Goal: Communication & Community: Answer question/provide support

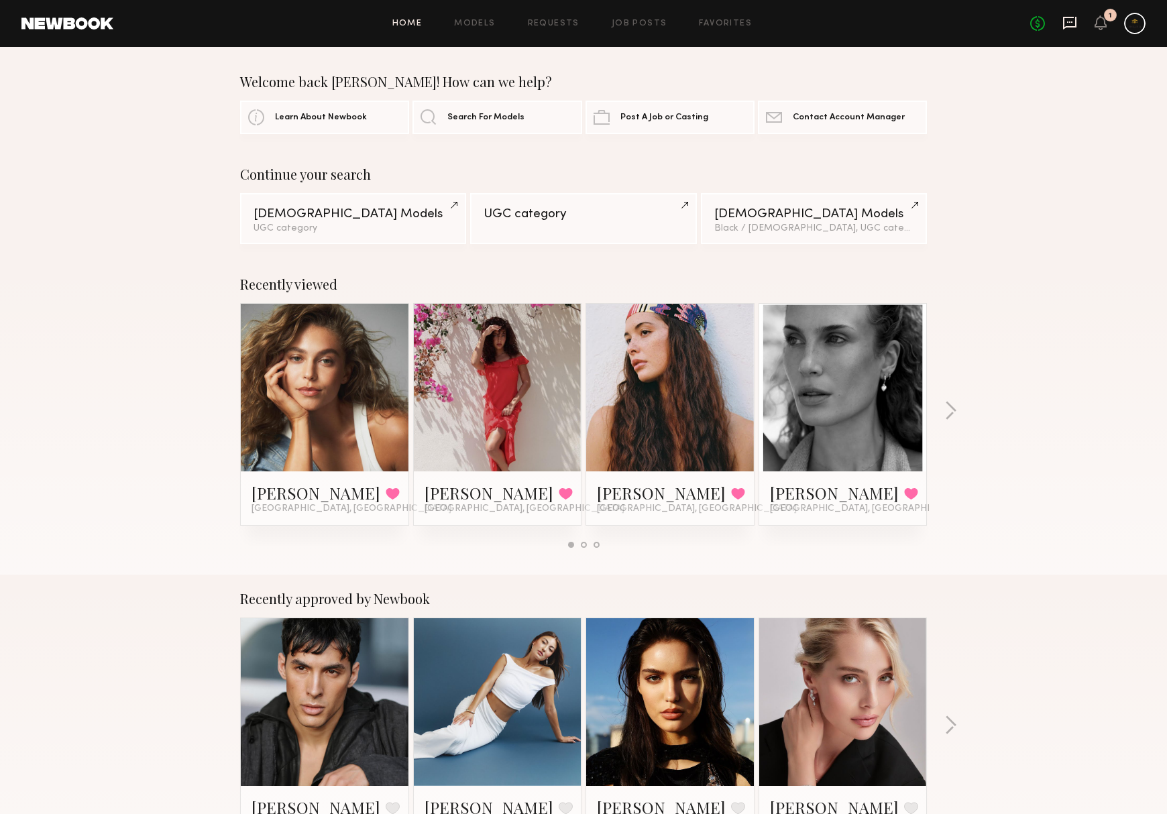
click at [1063, 25] on icon at bounding box center [1069, 23] width 13 height 13
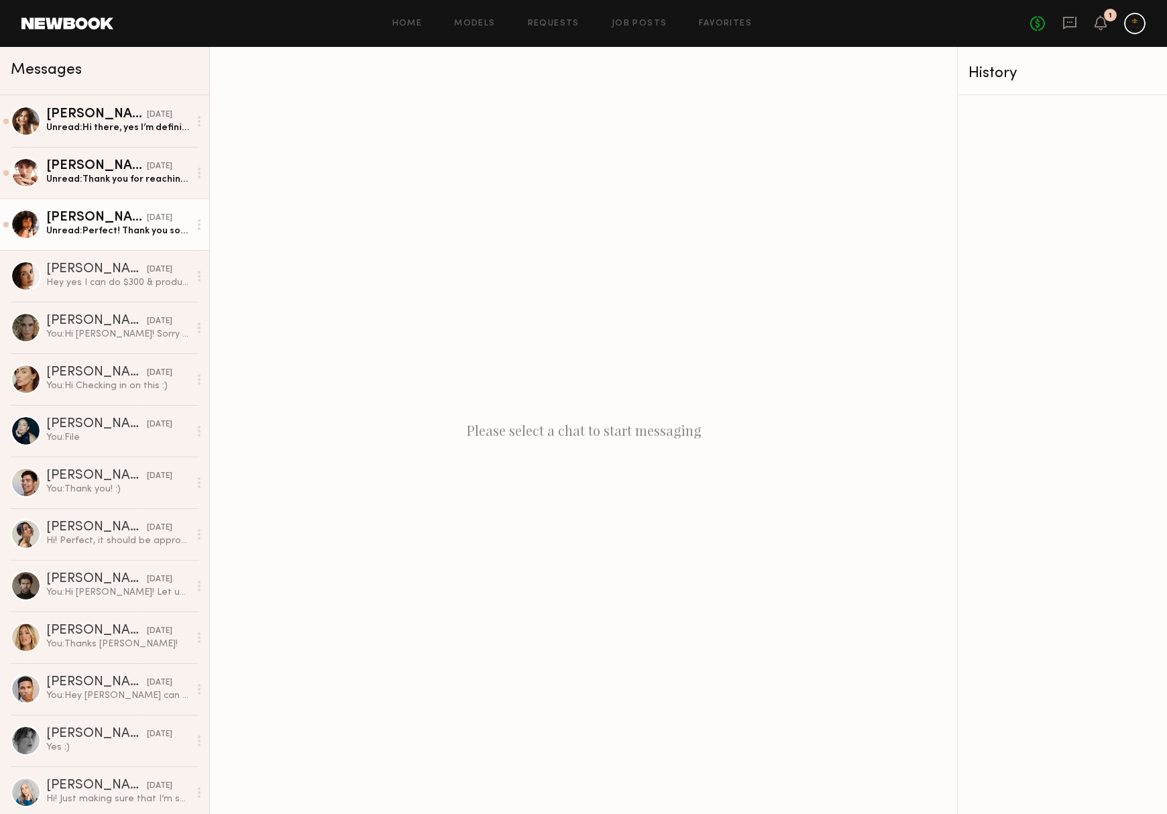
click at [159, 229] on div "Unread: Perfect! Thank you so much. My address is: 3700 S Sepulveda Blvd apt 34…" at bounding box center [117, 231] width 143 height 13
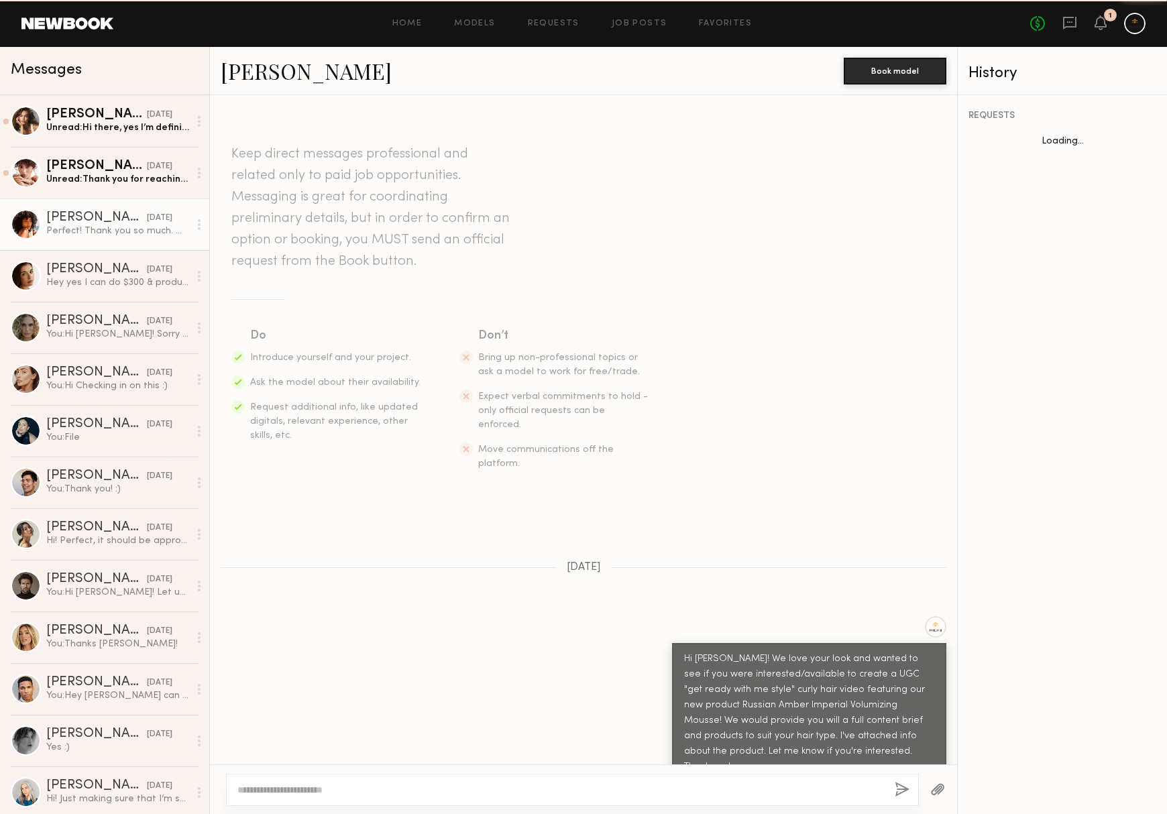
scroll to position [503, 0]
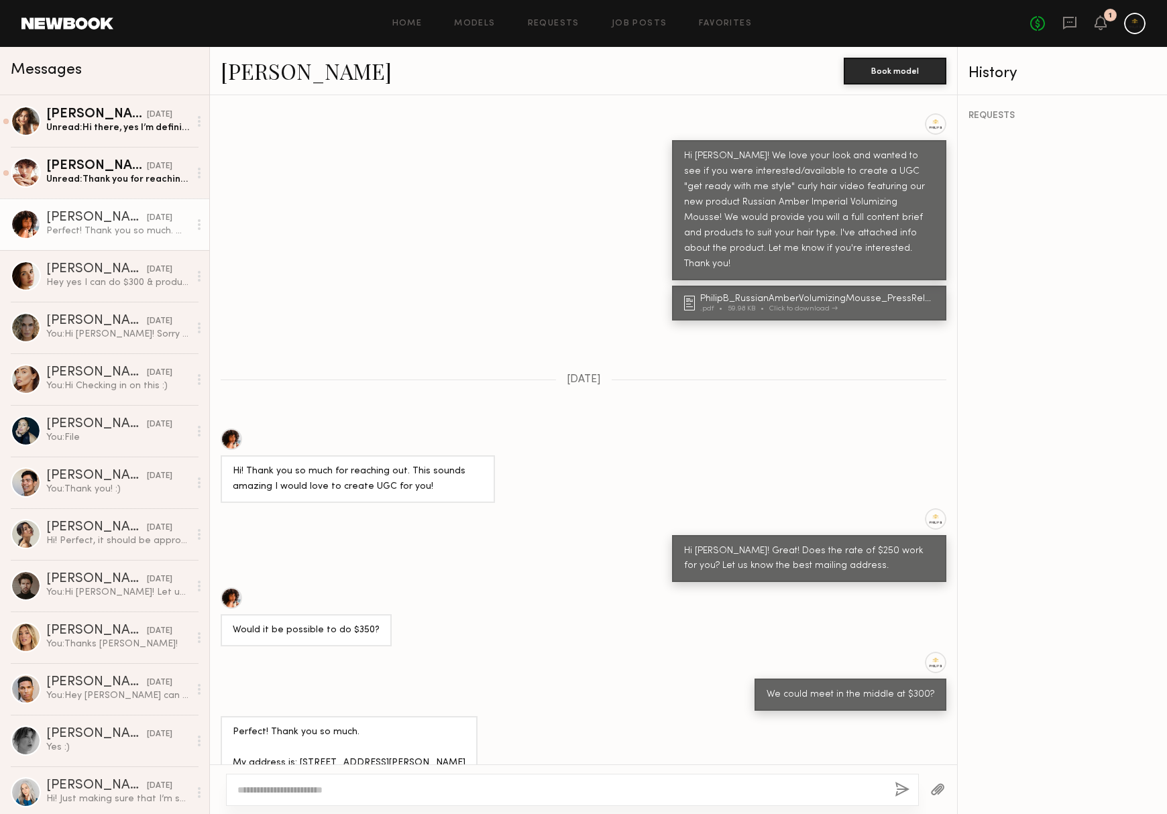
drag, startPoint x: 298, startPoint y: 717, endPoint x: 301, endPoint y: 729, distance: 11.9
click at [301, 729] on div "Perfect! Thank you so much. My address is: [STREET_ADDRESS][PERSON_NAME]" at bounding box center [349, 748] width 233 height 46
copy div "3700 S Sepulveda Blvd apt 341 Los Angeles CA 90034"
click at [107, 178] on div "Unread: Thank you for reaching out!" at bounding box center [117, 179] width 143 height 13
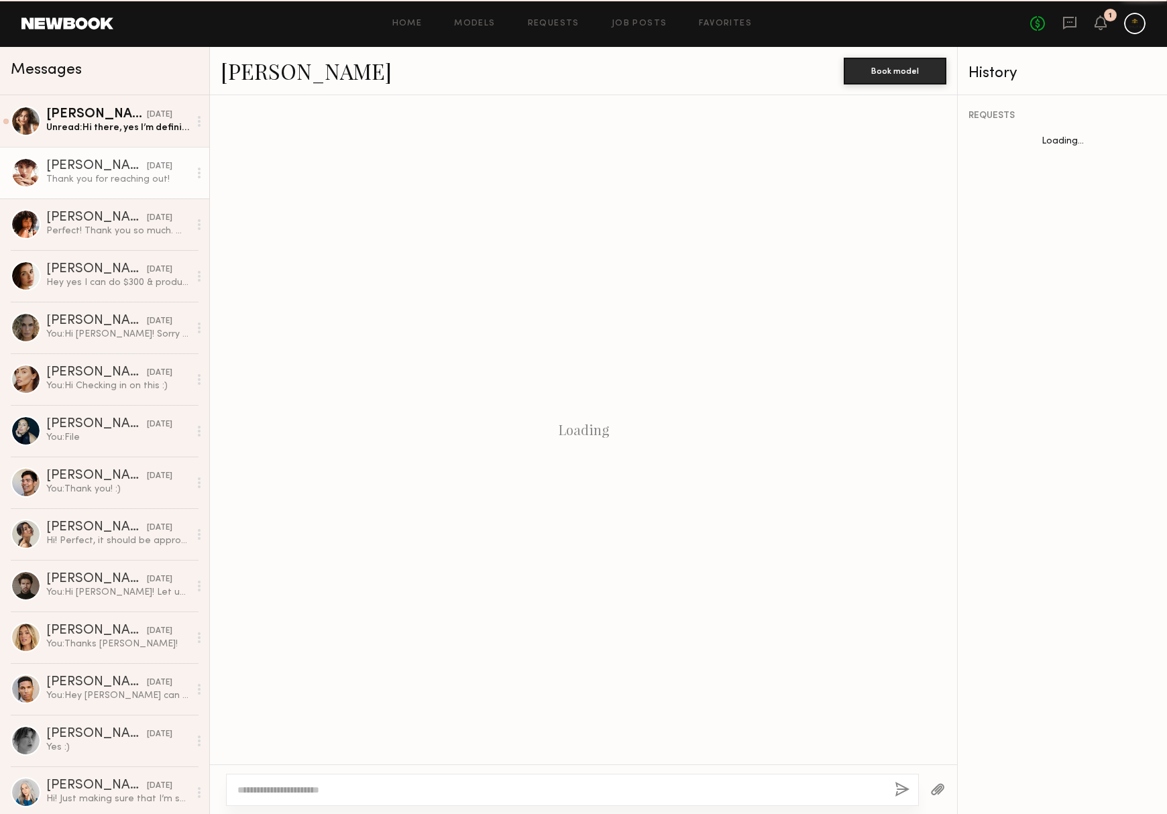
scroll to position [582, 0]
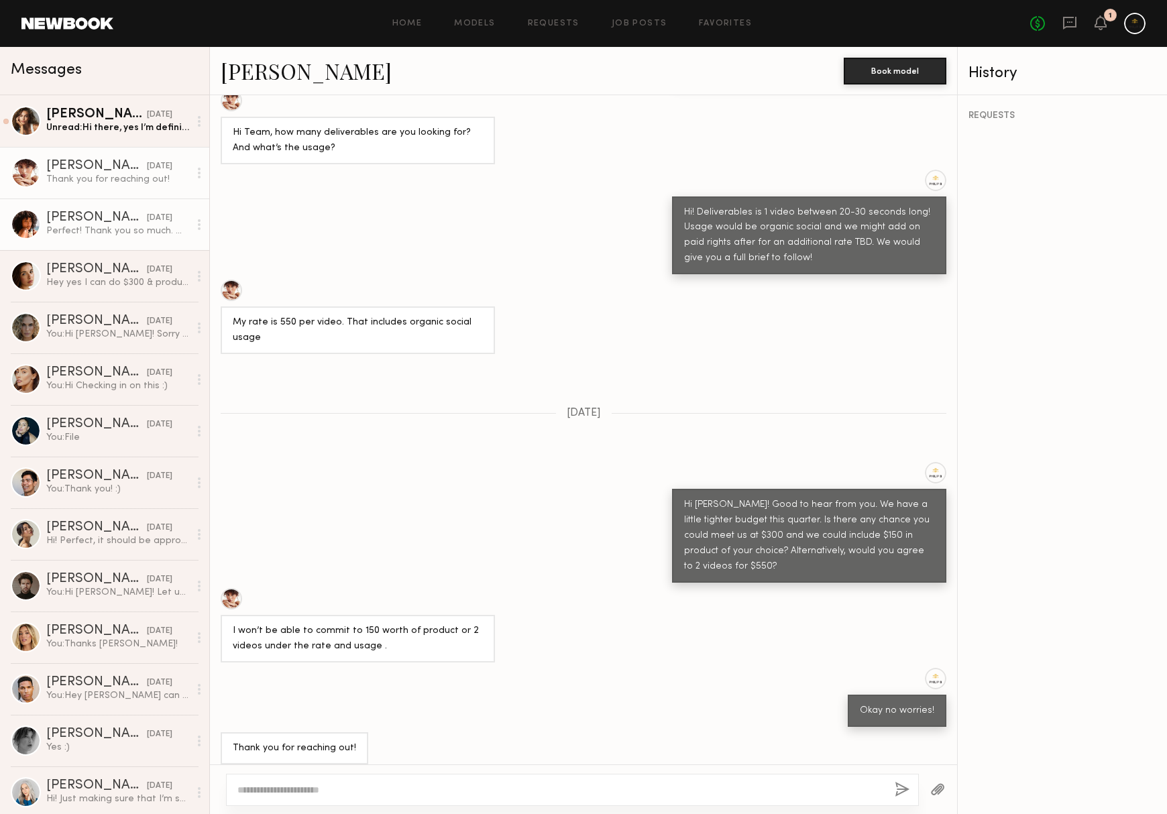
click at [98, 218] on div "[PERSON_NAME]" at bounding box center [96, 217] width 101 height 13
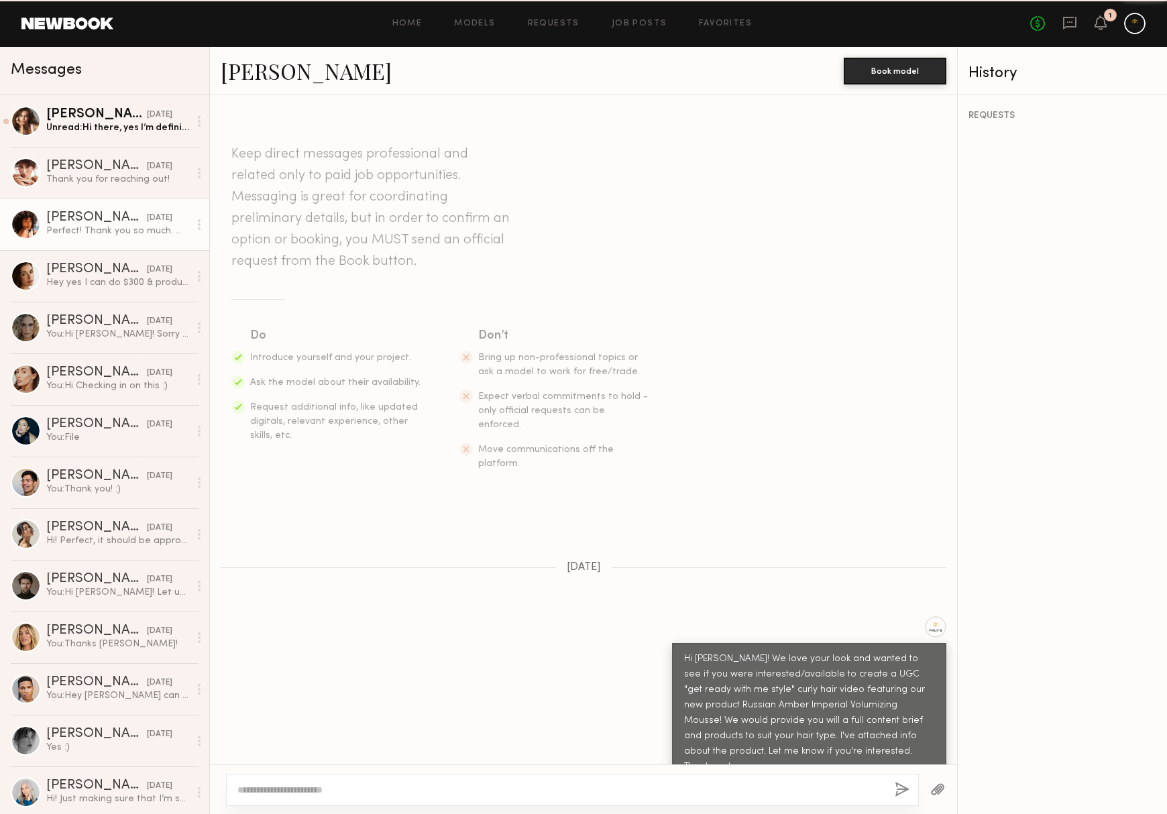
scroll to position [503, 0]
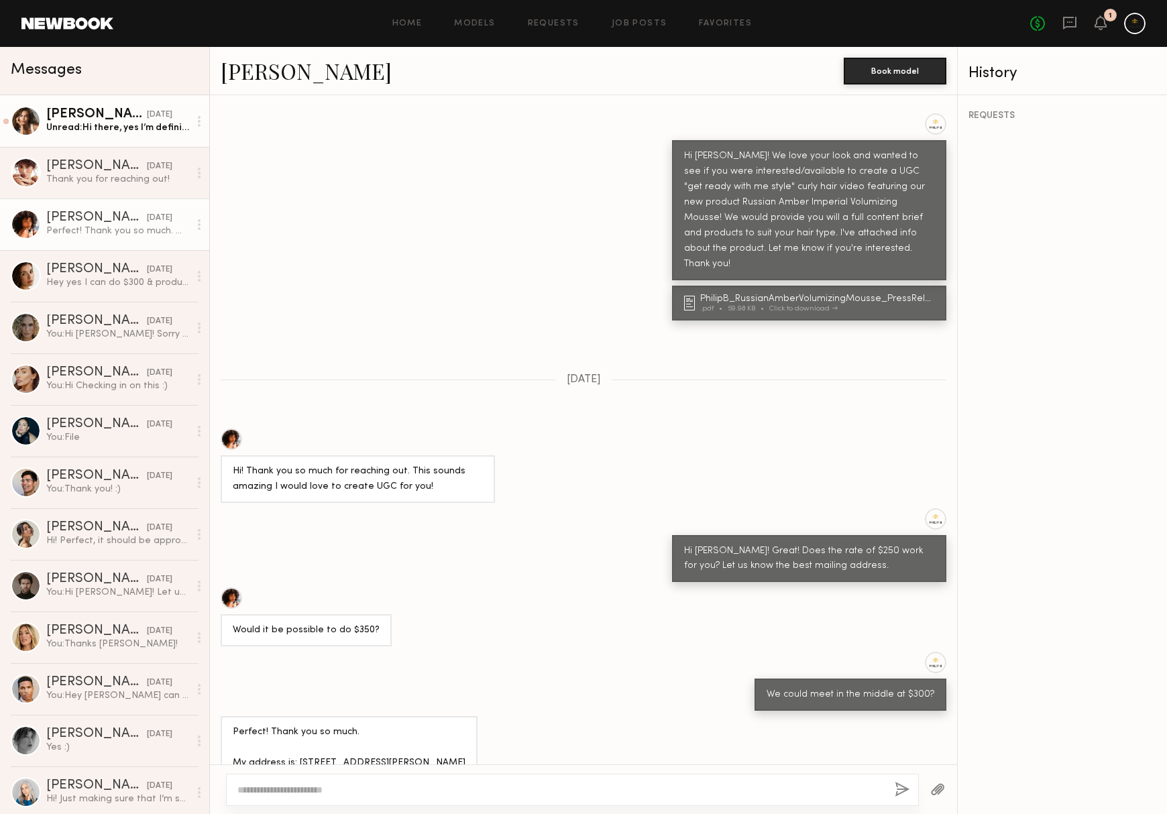
click at [97, 140] on link "Mariana P. 10/03/2025 Unread: Hi there, yes I’m definitely interested!! For whe…" at bounding box center [104, 121] width 209 height 52
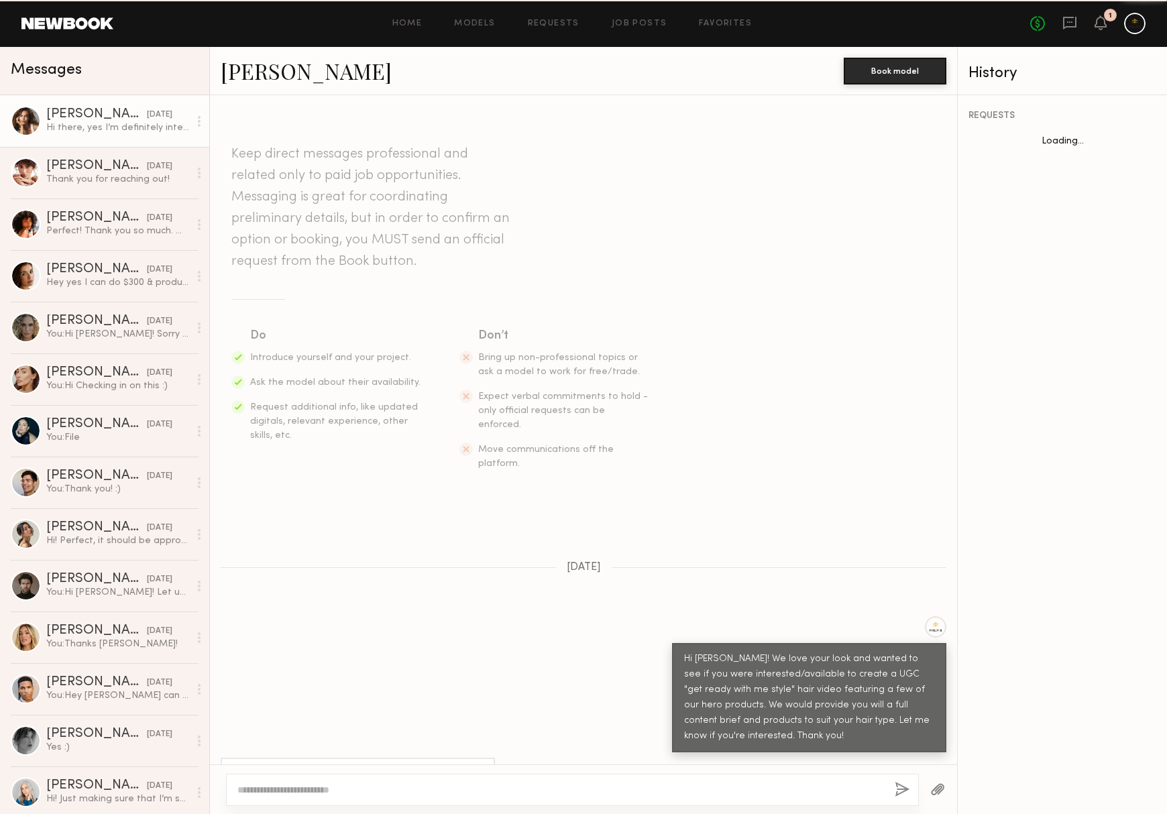
scroll to position [27, 0]
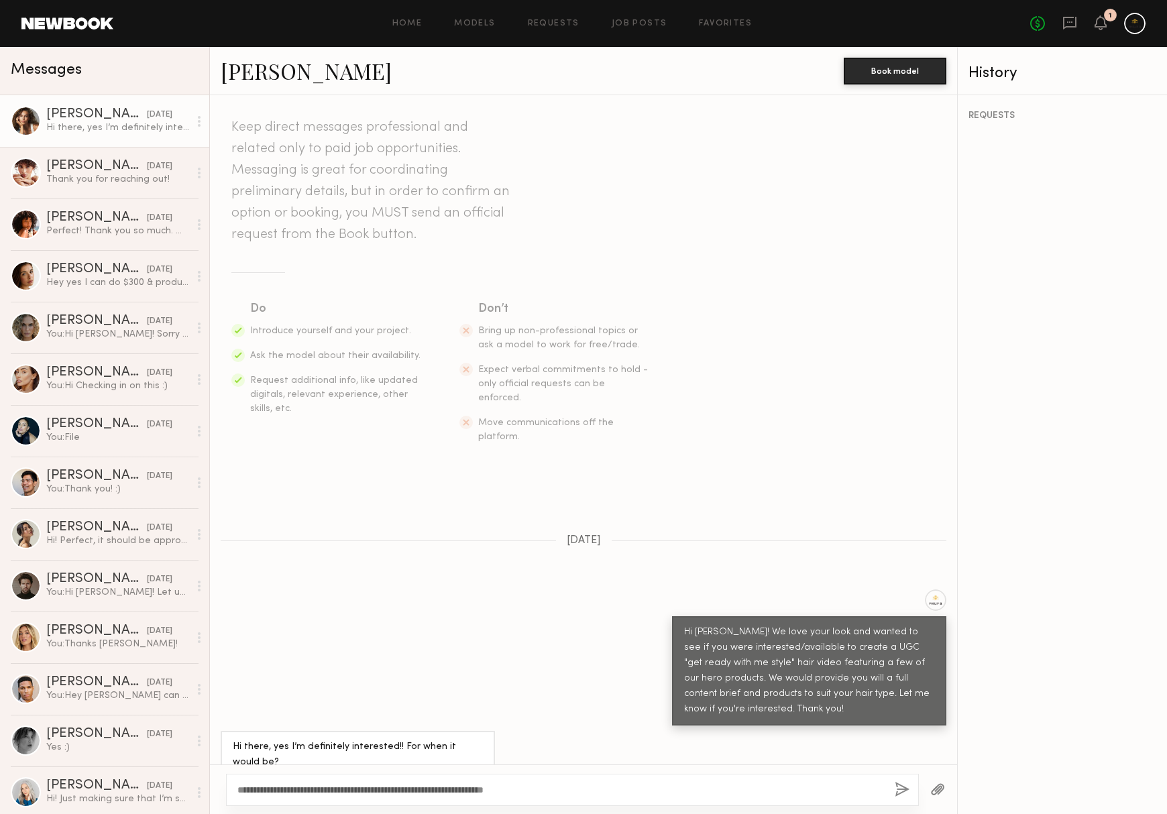
type textarea "**********"
click at [895, 790] on button "button" at bounding box center [902, 790] width 15 height 17
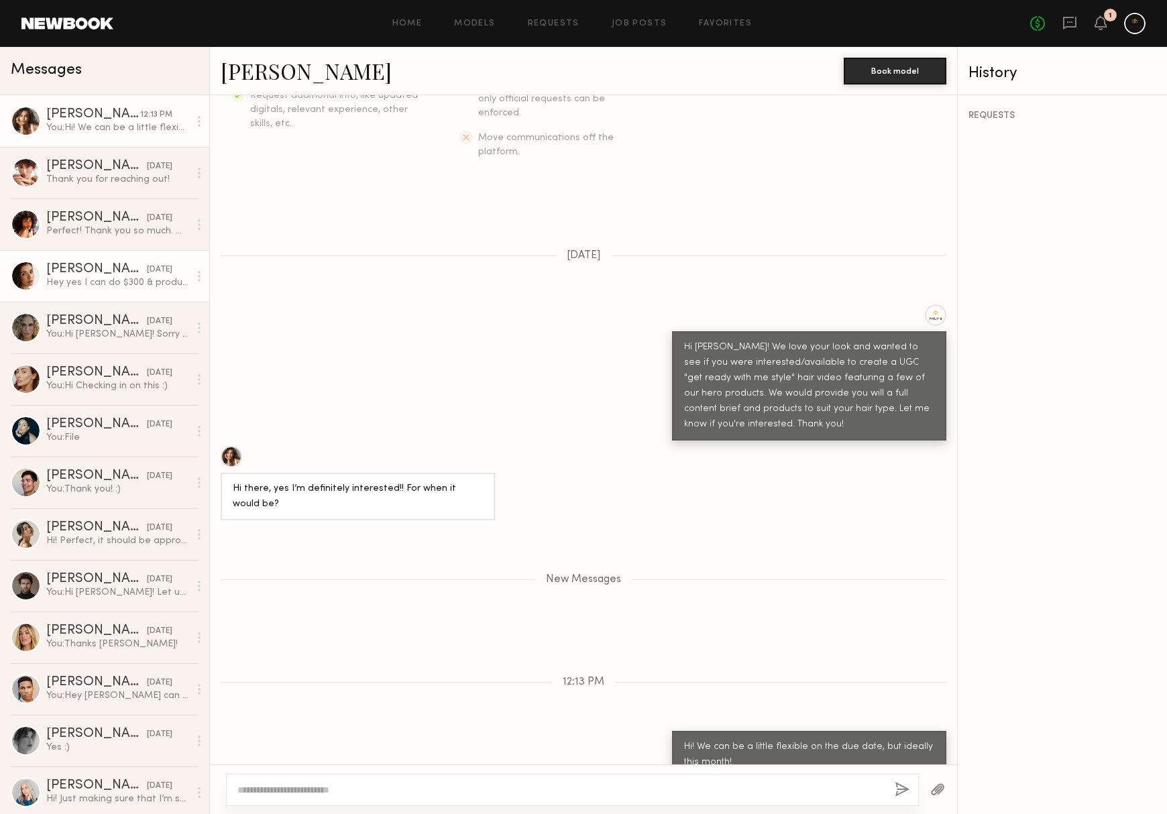
click at [122, 276] on div "Hey yes I can do $300 & product for this first one :) Then can always add addit…" at bounding box center [117, 282] width 143 height 13
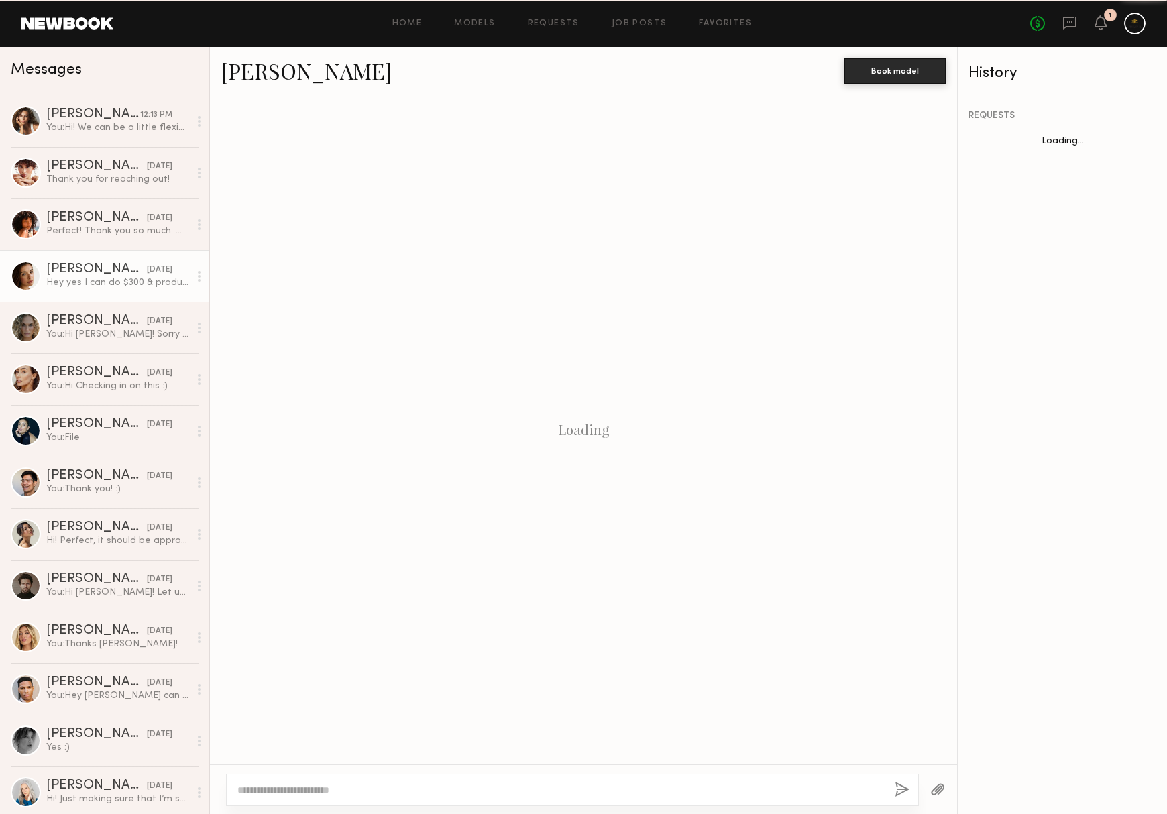
scroll to position [602, 0]
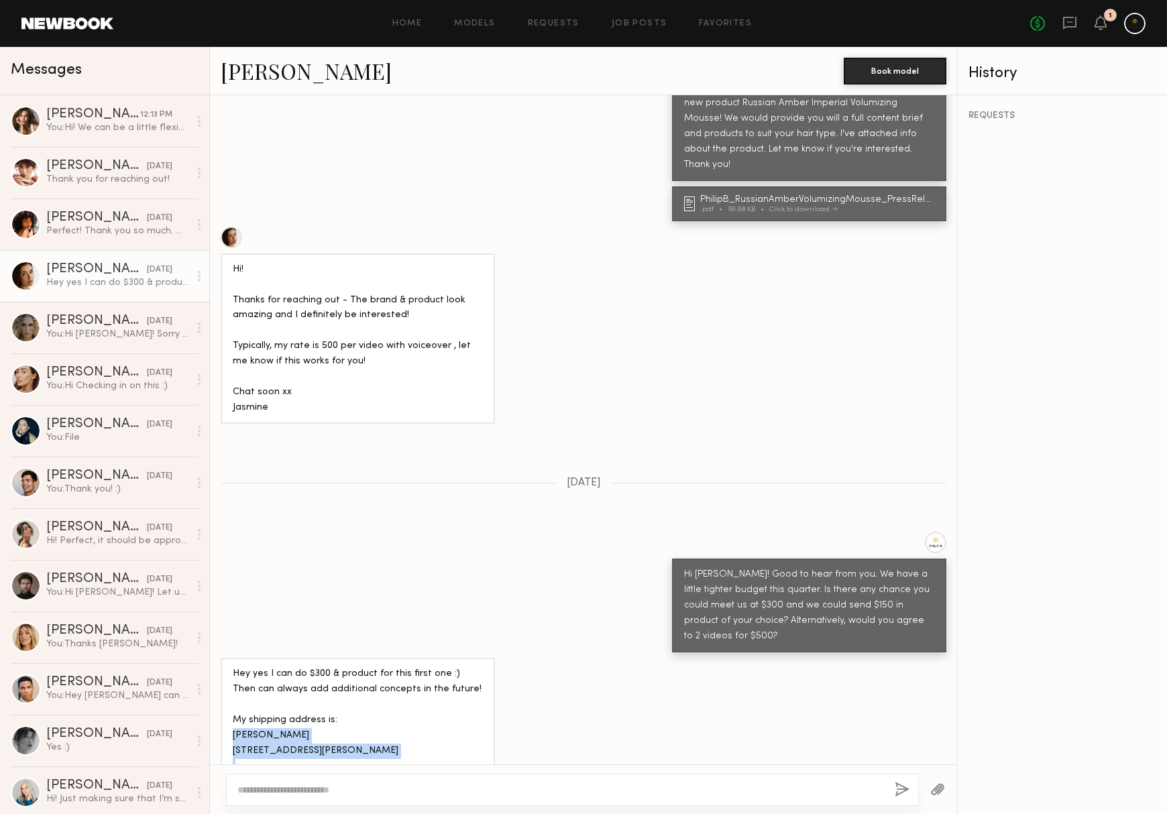
drag, startPoint x: 229, startPoint y: 672, endPoint x: 353, endPoint y: 701, distance: 126.8
click at [353, 701] on div "Hey yes I can do $300 & product for this first one :) Then can always add addit…" at bounding box center [358, 736] width 274 height 156
copy div "Jasmine Gritton 2295 Sherwood rd San Marino, ca 91108"
click at [438, 789] on textarea at bounding box center [560, 790] width 647 height 13
type textarea "*"
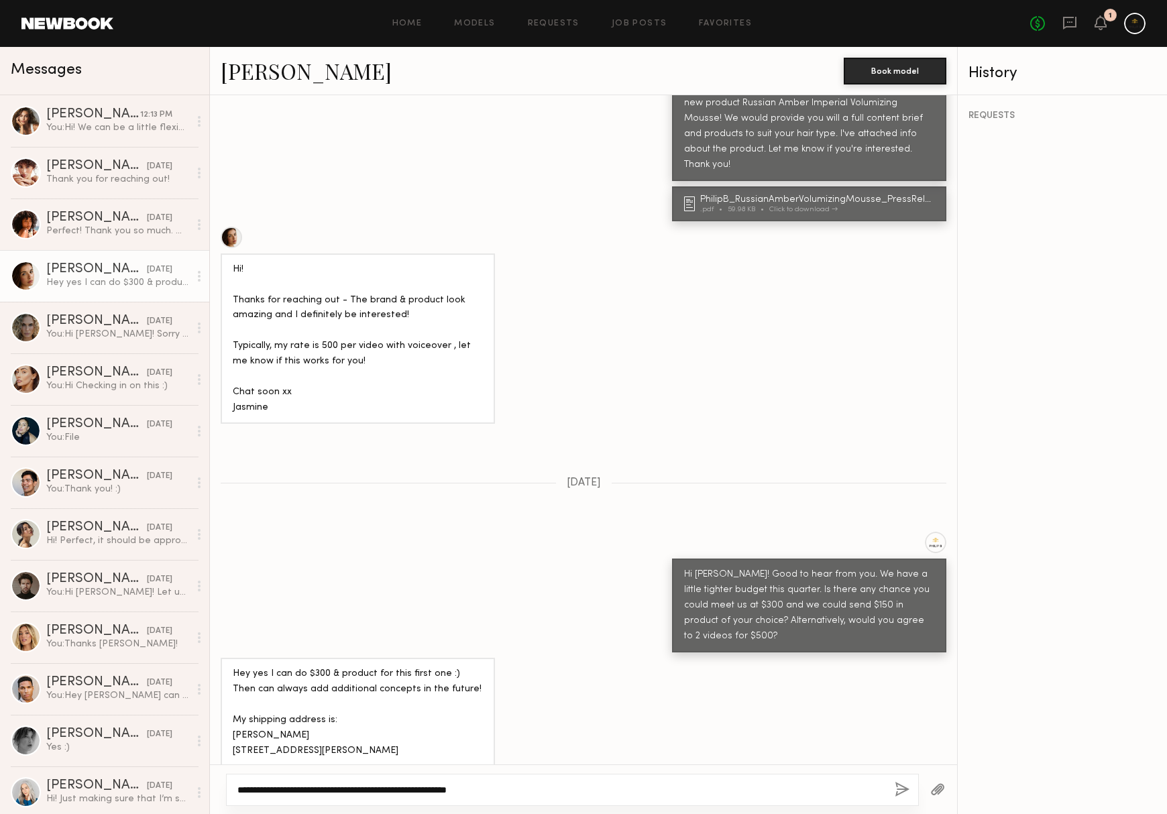
click at [459, 785] on textarea "**********" at bounding box center [555, 790] width 636 height 13
click at [670, 794] on textarea "**********" at bounding box center [555, 790] width 636 height 13
type textarea "**********"
click at [895, 790] on button "button" at bounding box center [902, 790] width 15 height 17
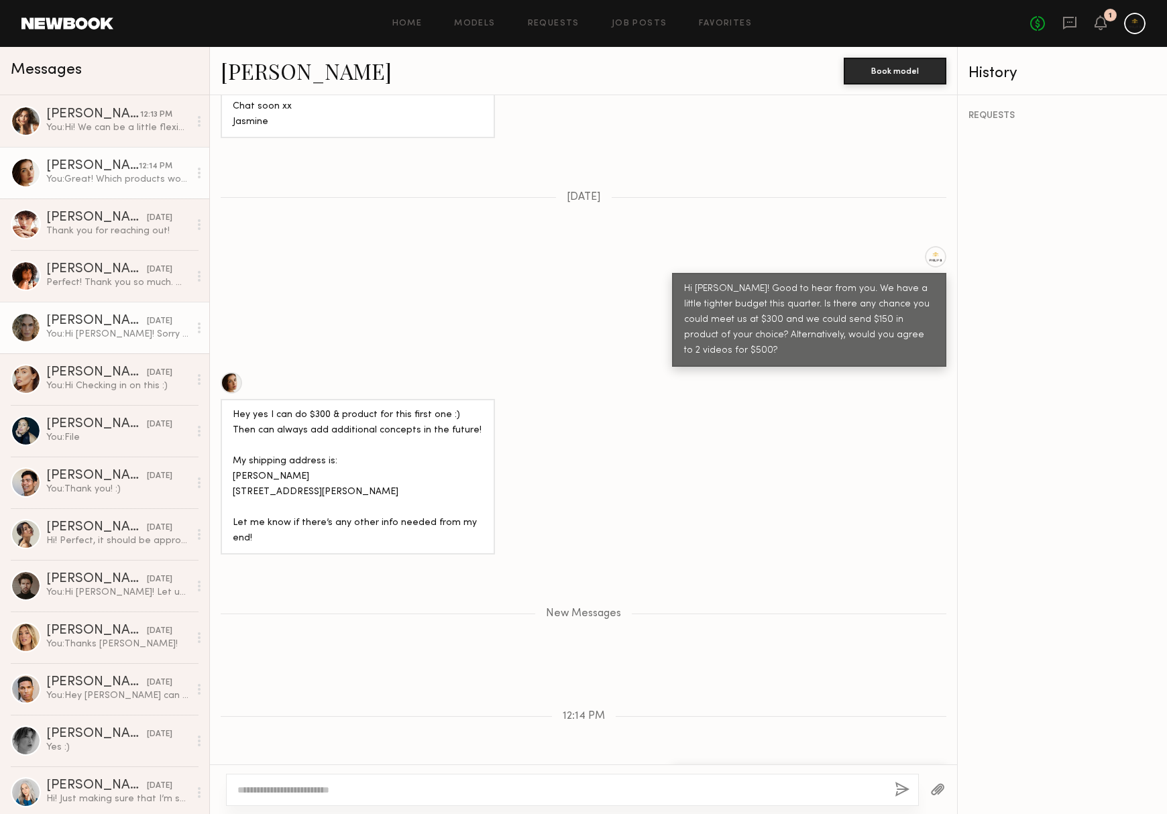
click at [119, 330] on div "You: Hi Bailey! Sorry I totally fell off here! Coming back with another opportu…" at bounding box center [117, 334] width 143 height 13
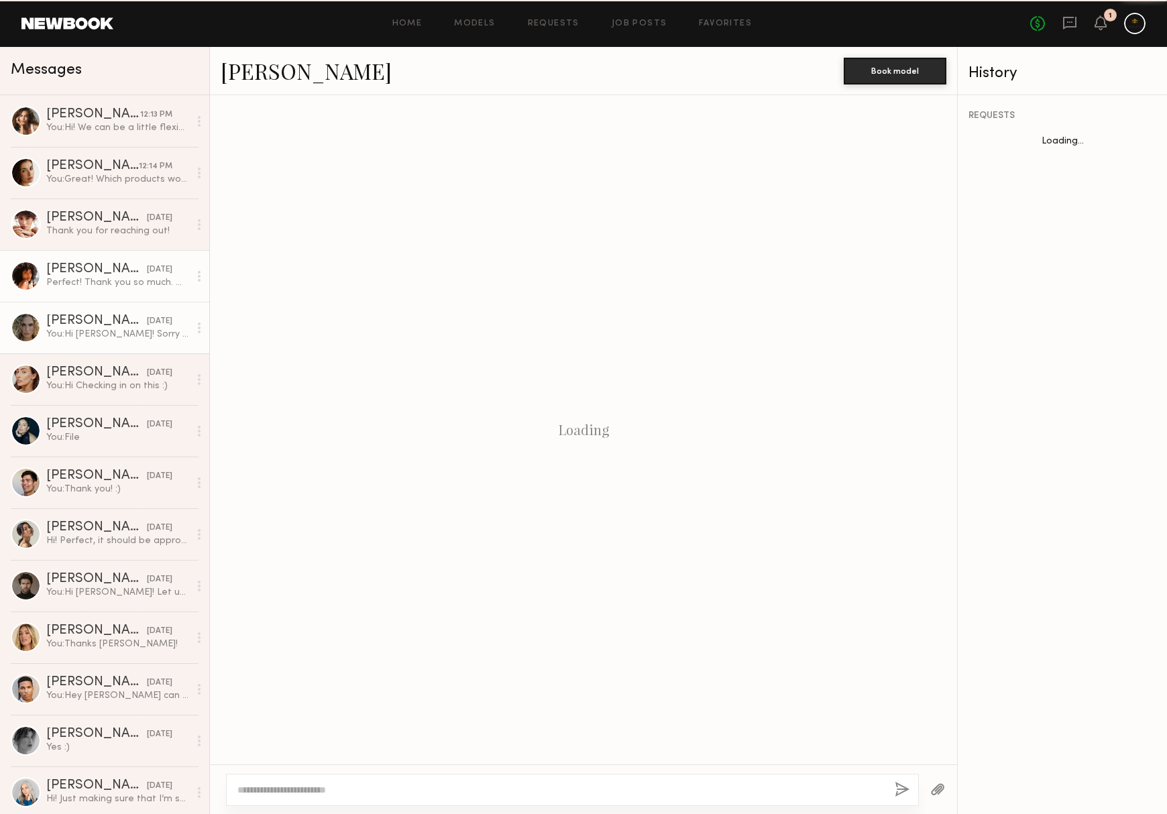
scroll to position [1110, 0]
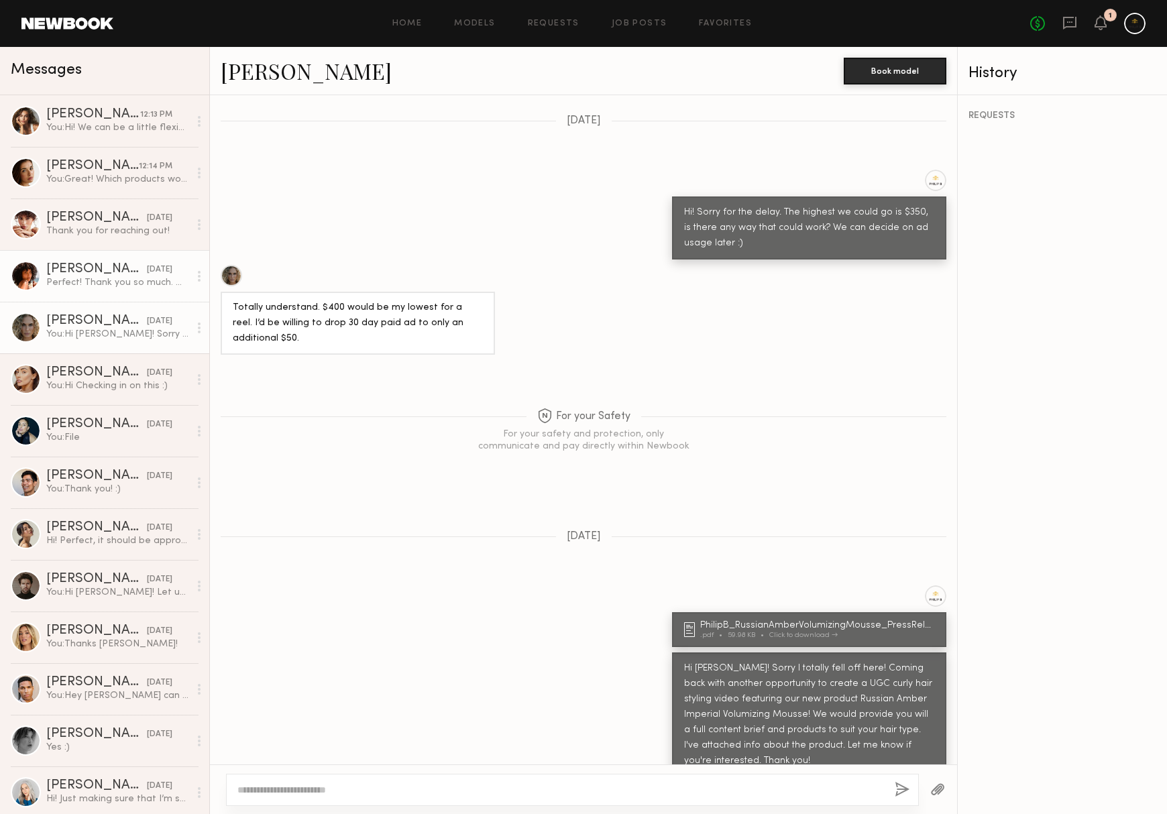
click at [106, 269] on div "[PERSON_NAME]" at bounding box center [96, 269] width 101 height 13
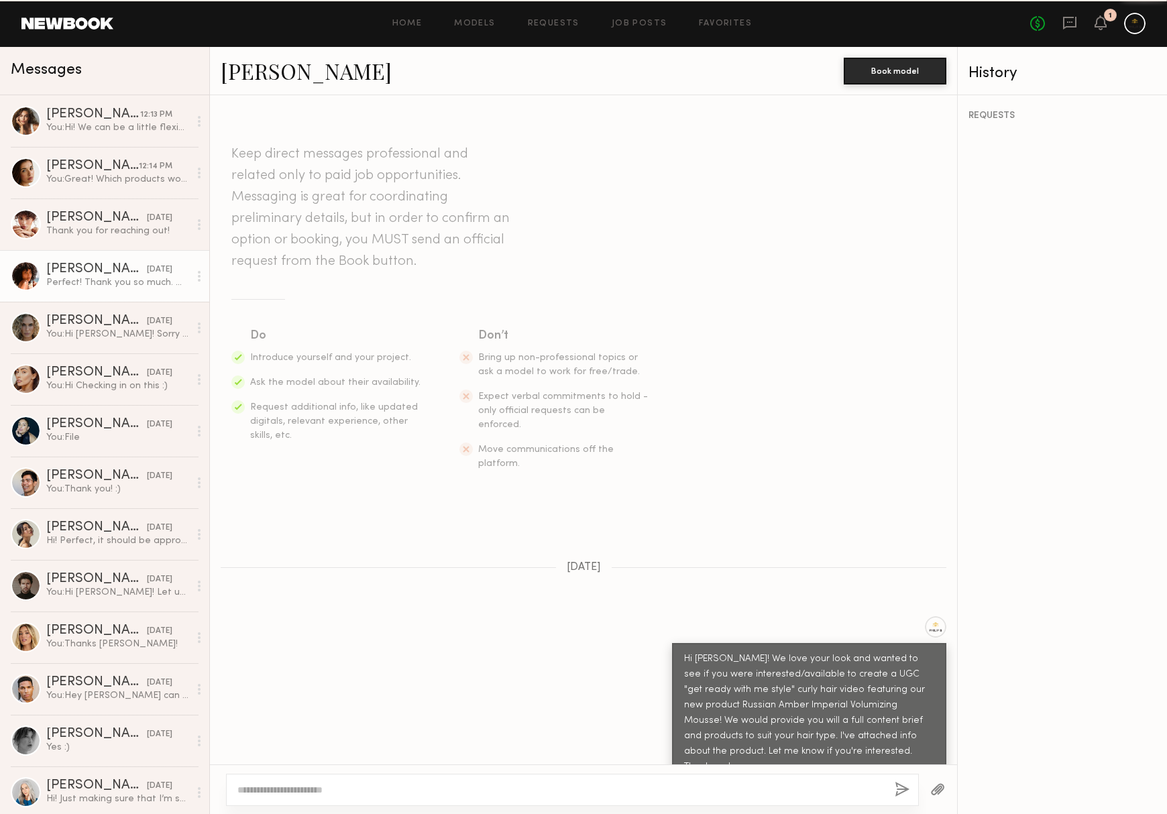
scroll to position [503, 0]
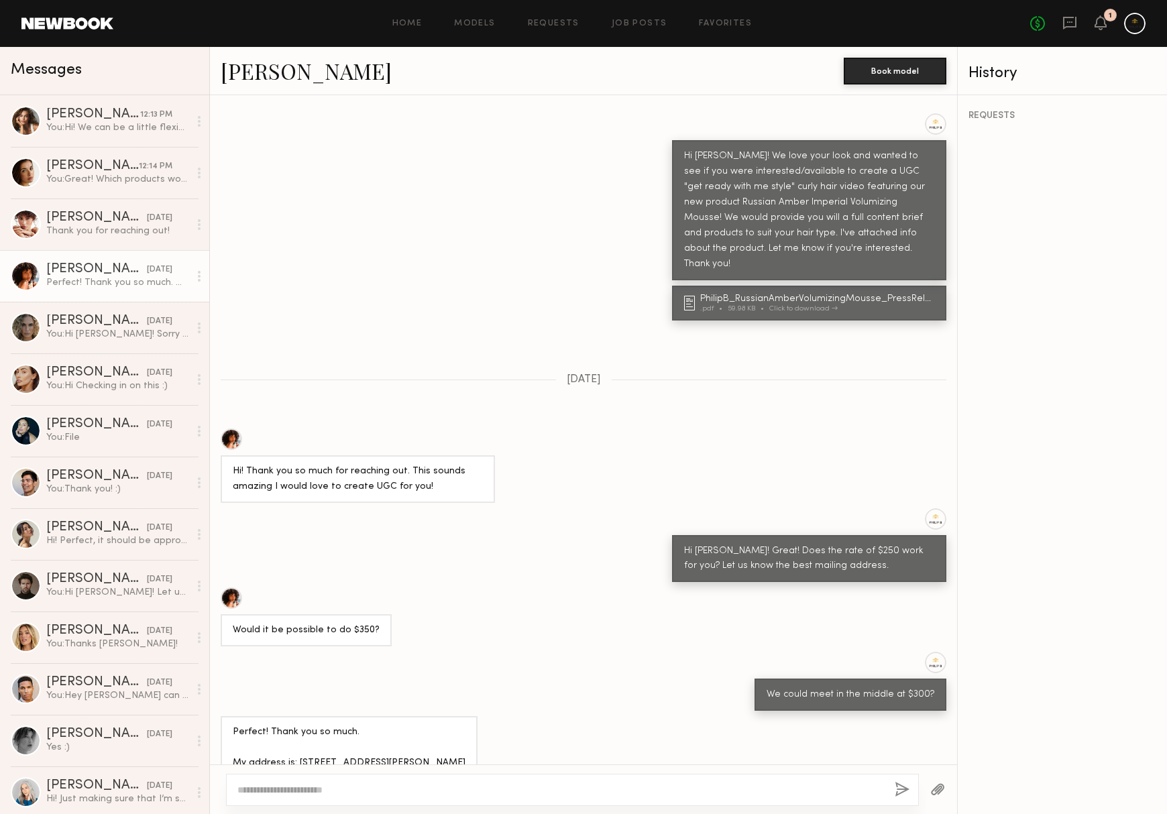
click at [326, 782] on div at bounding box center [572, 790] width 693 height 32
click at [304, 786] on textarea at bounding box center [560, 790] width 647 height 13
click at [641, 787] on textarea "**********" at bounding box center [555, 790] width 636 height 13
click at [405, 789] on textarea "**********" at bounding box center [555, 790] width 636 height 13
click at [374, 794] on textarea "**********" at bounding box center [555, 790] width 636 height 13
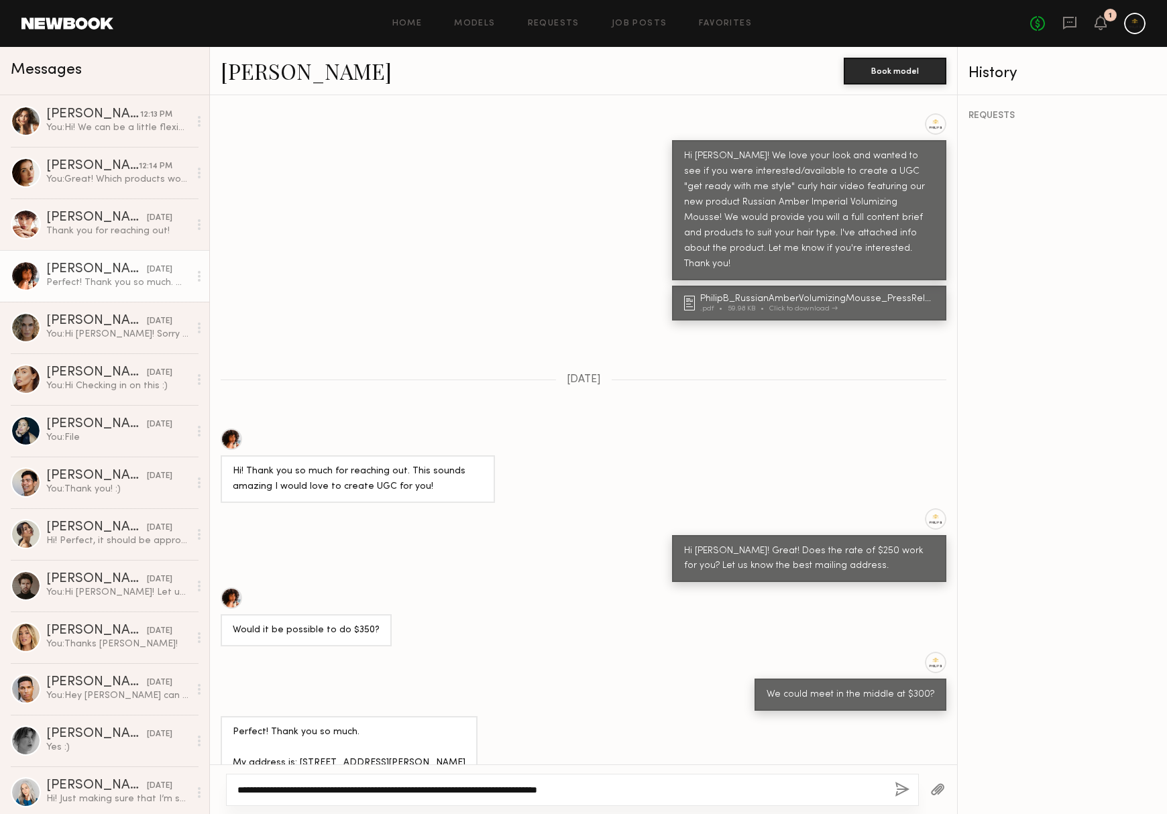
click at [421, 793] on textarea "**********" at bounding box center [555, 790] width 636 height 13
click at [462, 792] on textarea "**********" at bounding box center [555, 790] width 636 height 13
drag, startPoint x: 464, startPoint y: 792, endPoint x: 500, endPoint y: 792, distance: 35.6
click at [500, 792] on textarea "**********" at bounding box center [555, 790] width 636 height 13
click at [578, 790] on textarea "**********" at bounding box center [555, 790] width 636 height 13
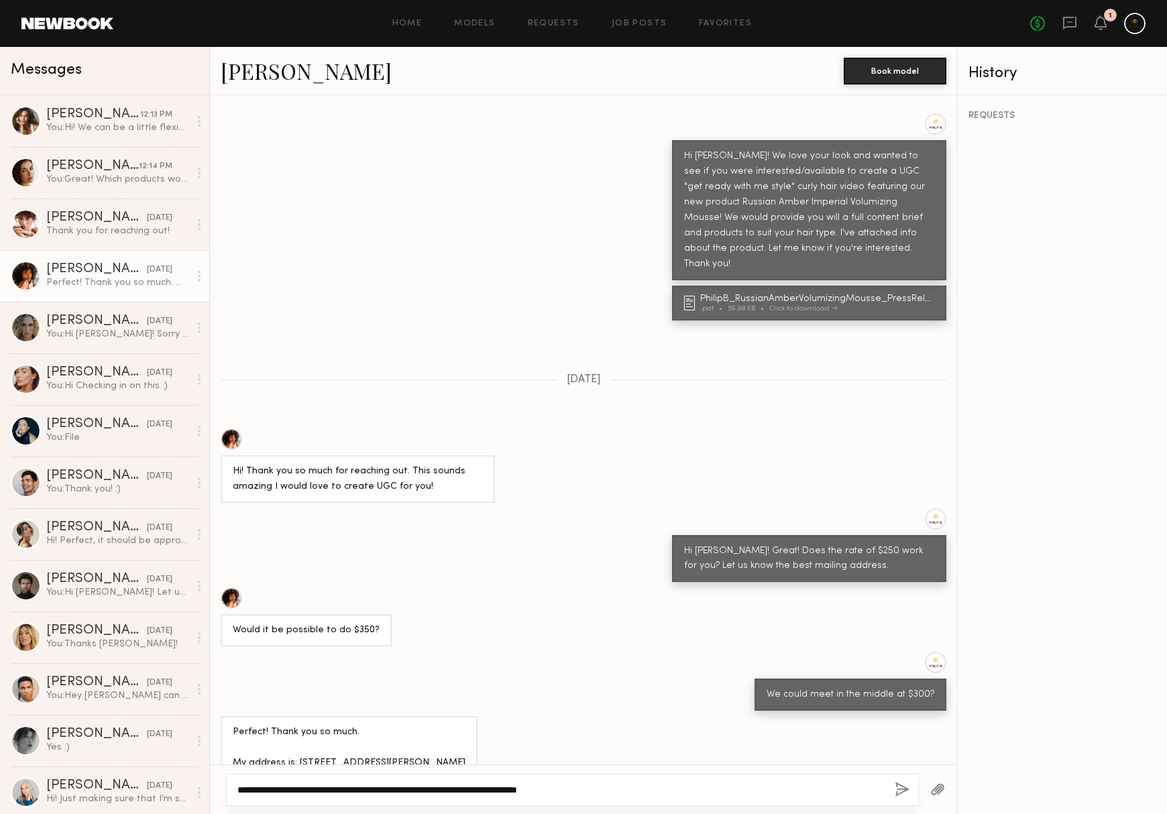
type textarea "**********"
click at [895, 787] on button "button" at bounding box center [902, 790] width 15 height 17
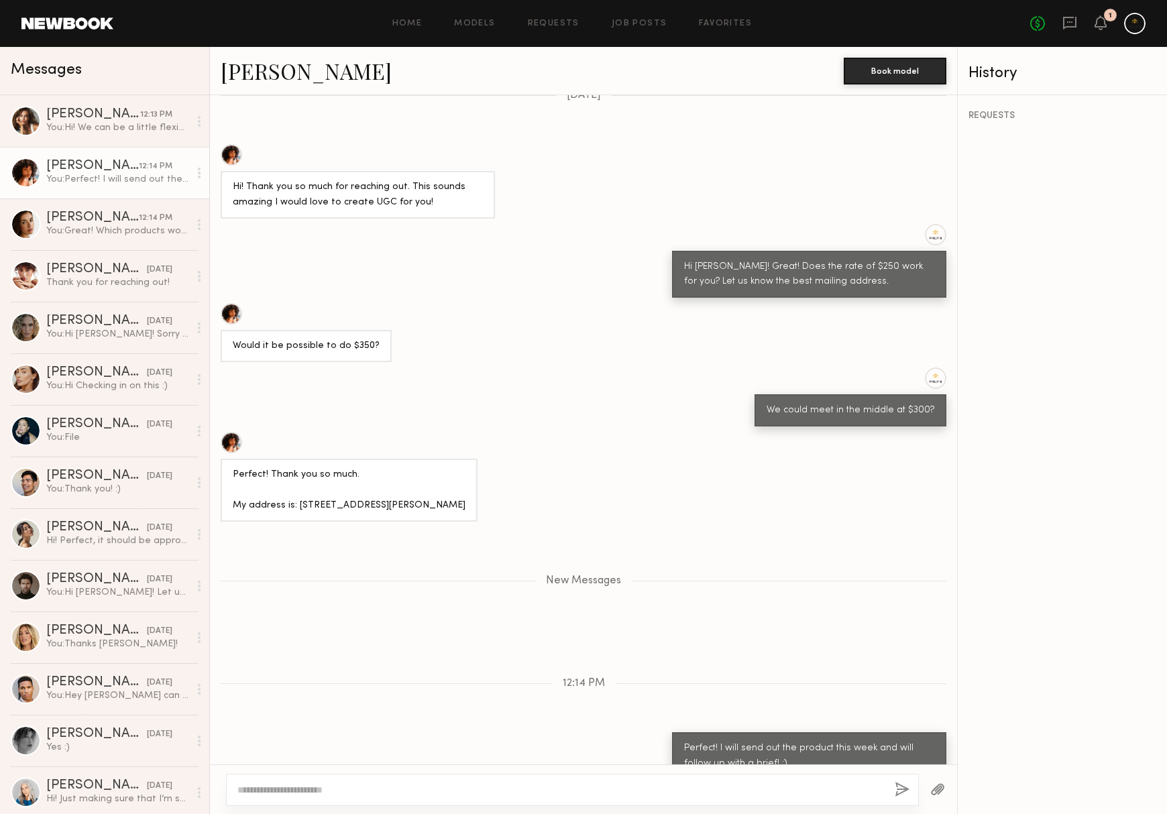
click at [100, 162] on div "[PERSON_NAME]" at bounding box center [92, 166] width 93 height 13
click at [100, 126] on div "You: Hi! We can be a little flexible on the due date, but ideally this month!" at bounding box center [117, 127] width 143 height 13
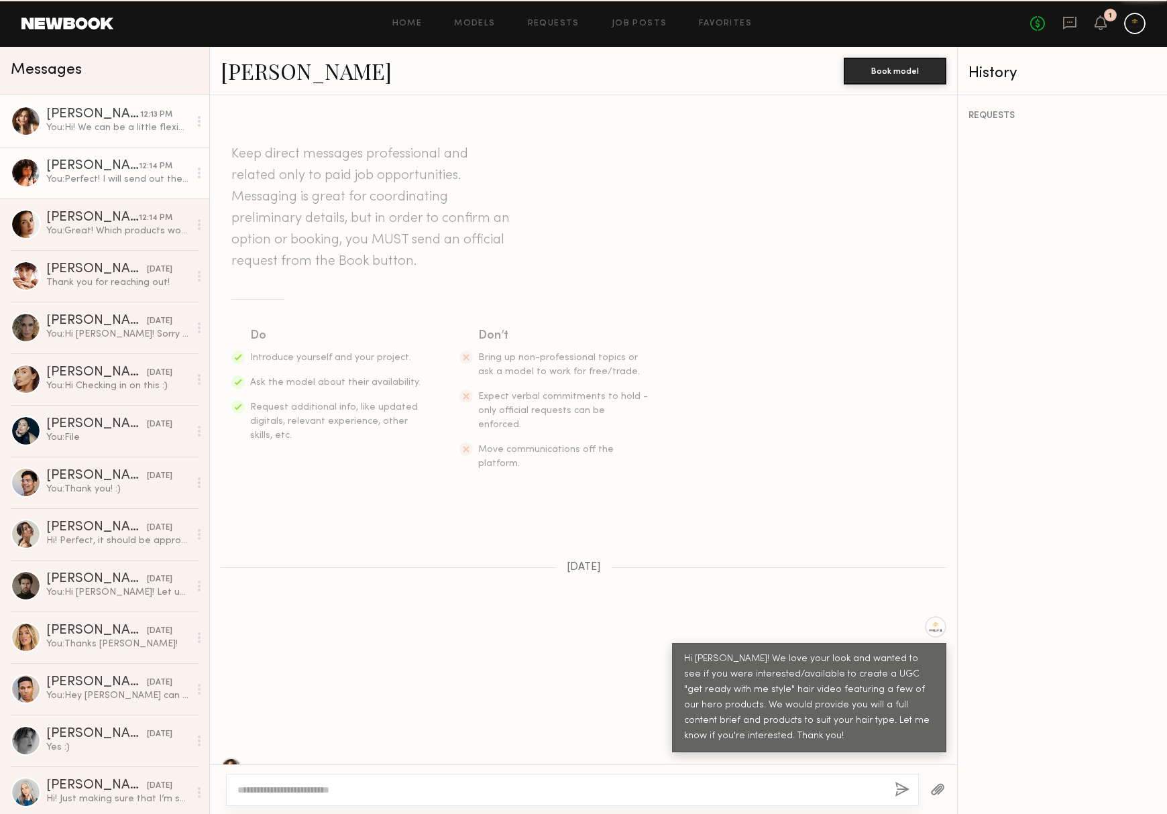
scroll to position [209, 0]
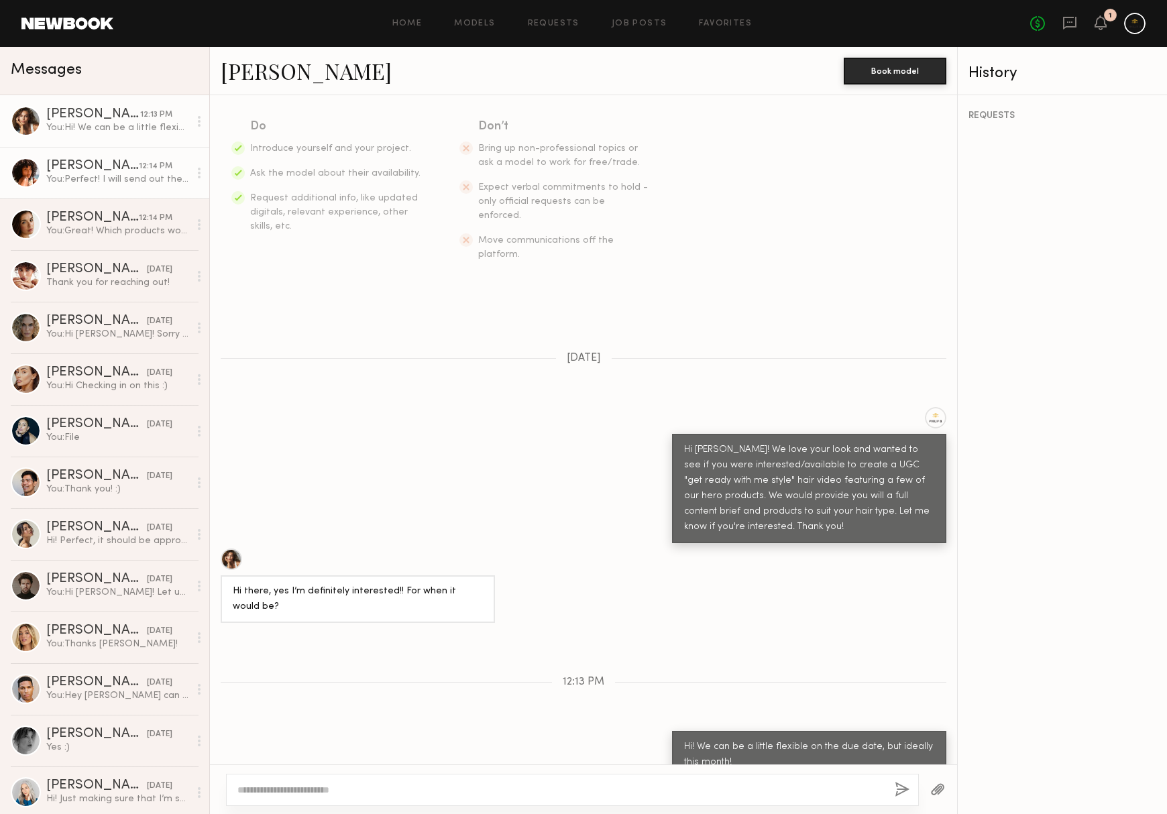
click at [99, 169] on div "[PERSON_NAME]" at bounding box center [92, 166] width 93 height 13
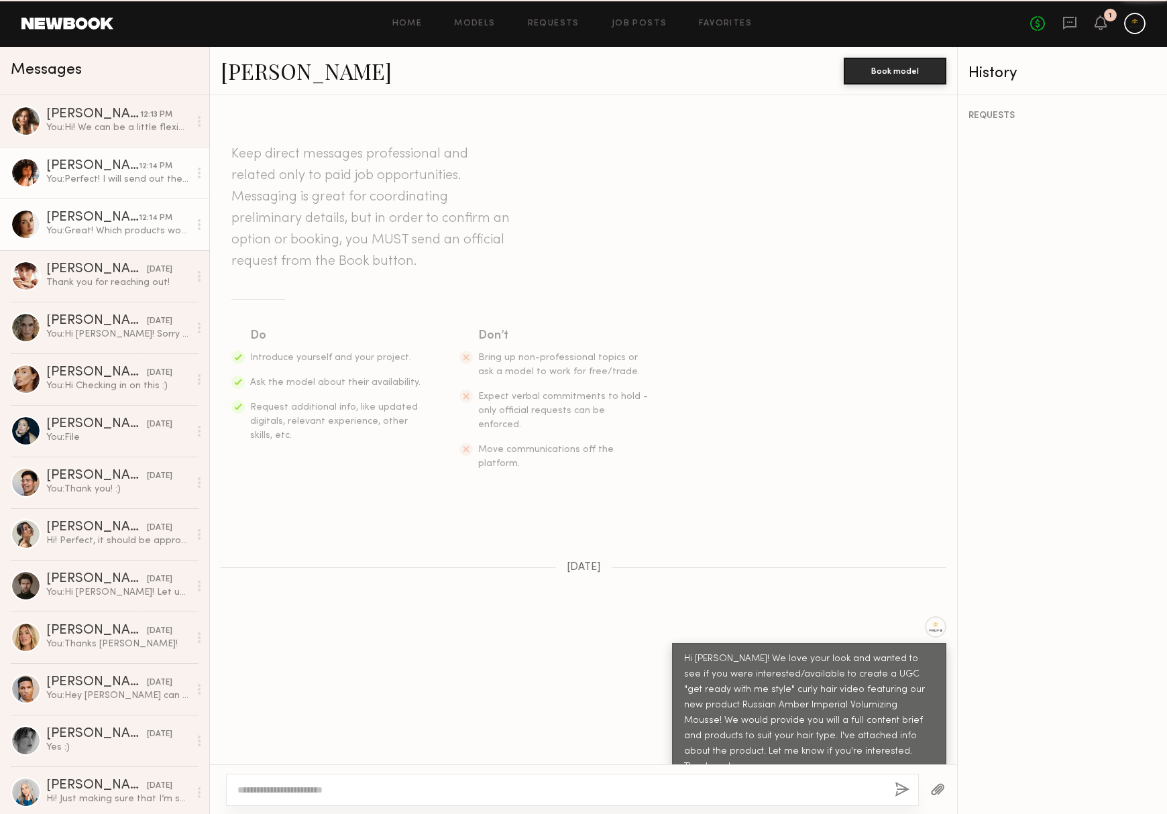
scroll to position [685, 0]
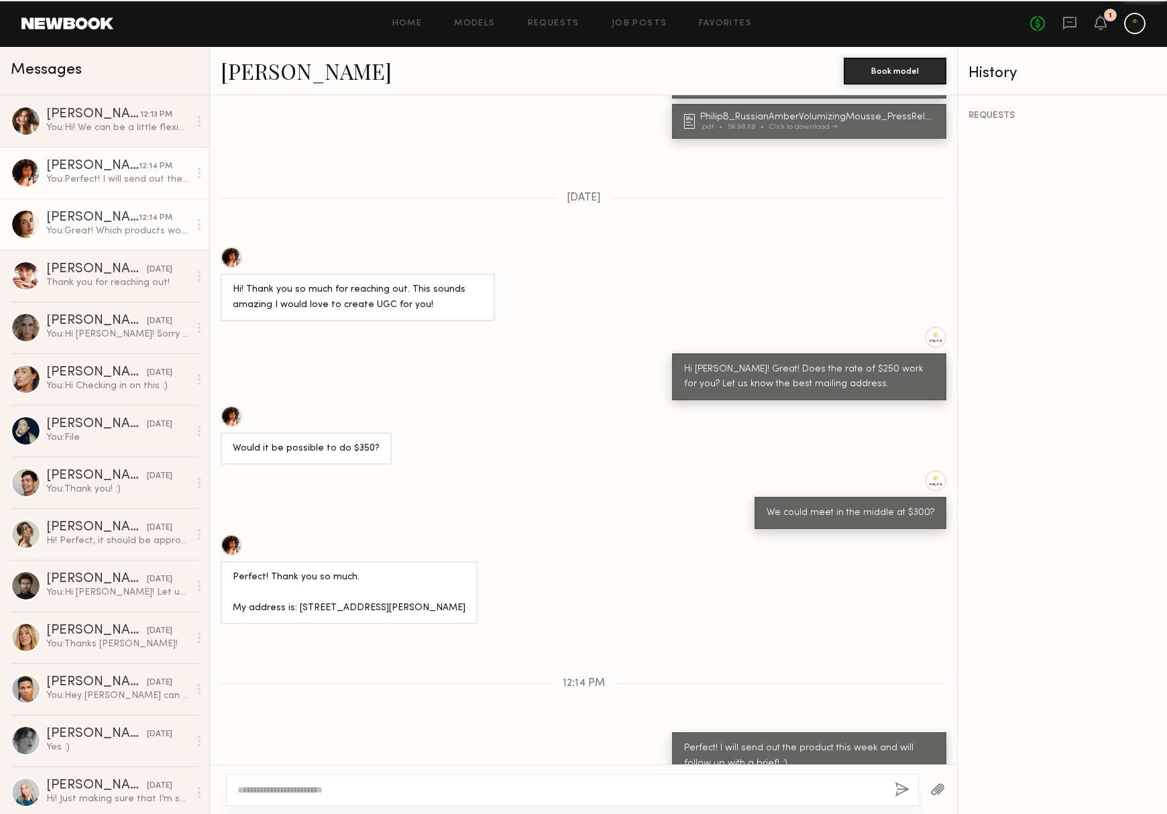
click at [90, 235] on div "You: Great! Which products would you like for your $150 trade credit? :)" at bounding box center [117, 231] width 143 height 13
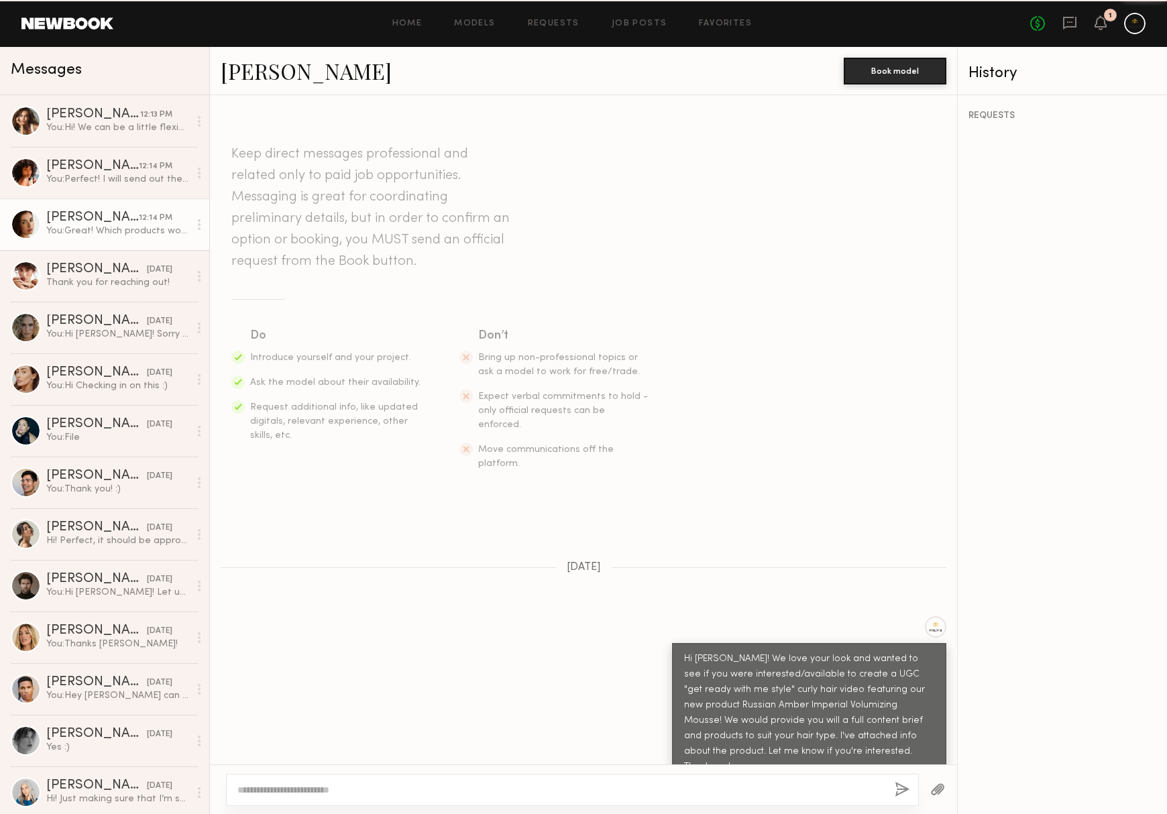
scroll to position [785, 0]
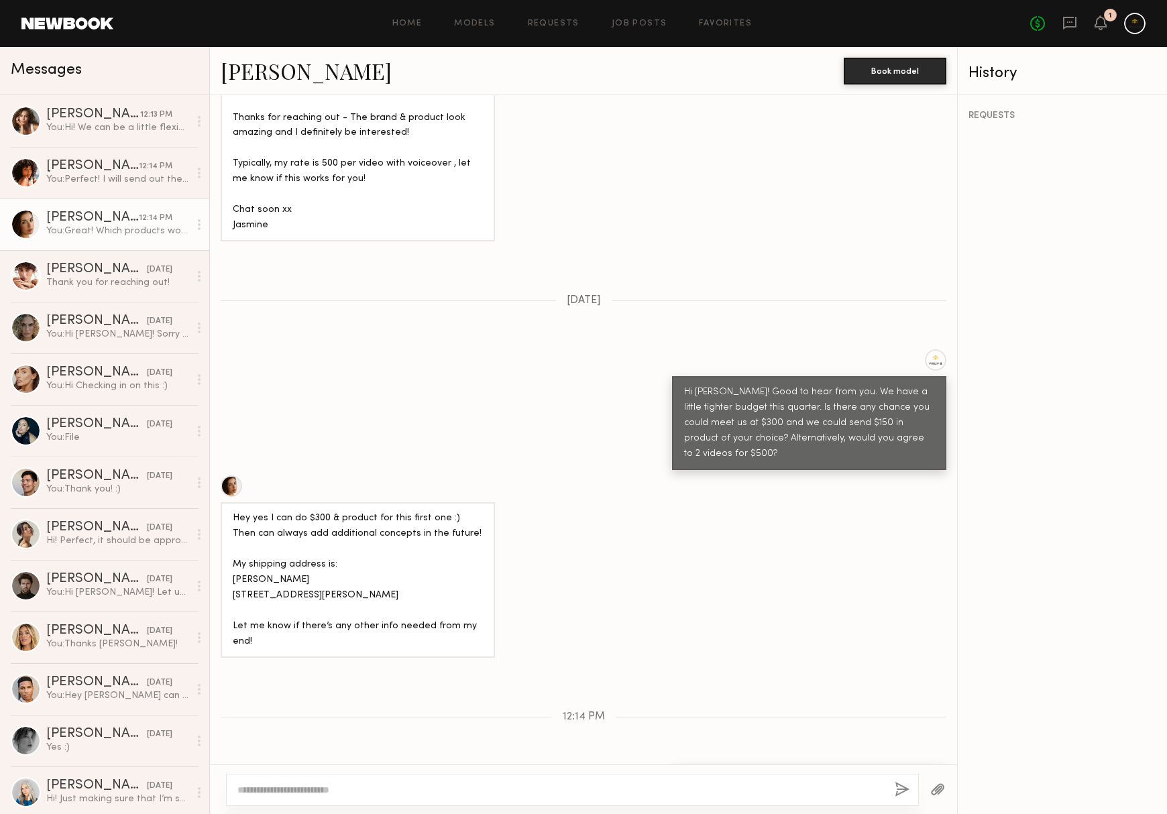
click at [274, 71] on link "[PERSON_NAME]" at bounding box center [306, 70] width 171 height 29
click at [100, 184] on div "You: Perfect! I will send out the product this week and will follow up with a b…" at bounding box center [117, 179] width 143 height 13
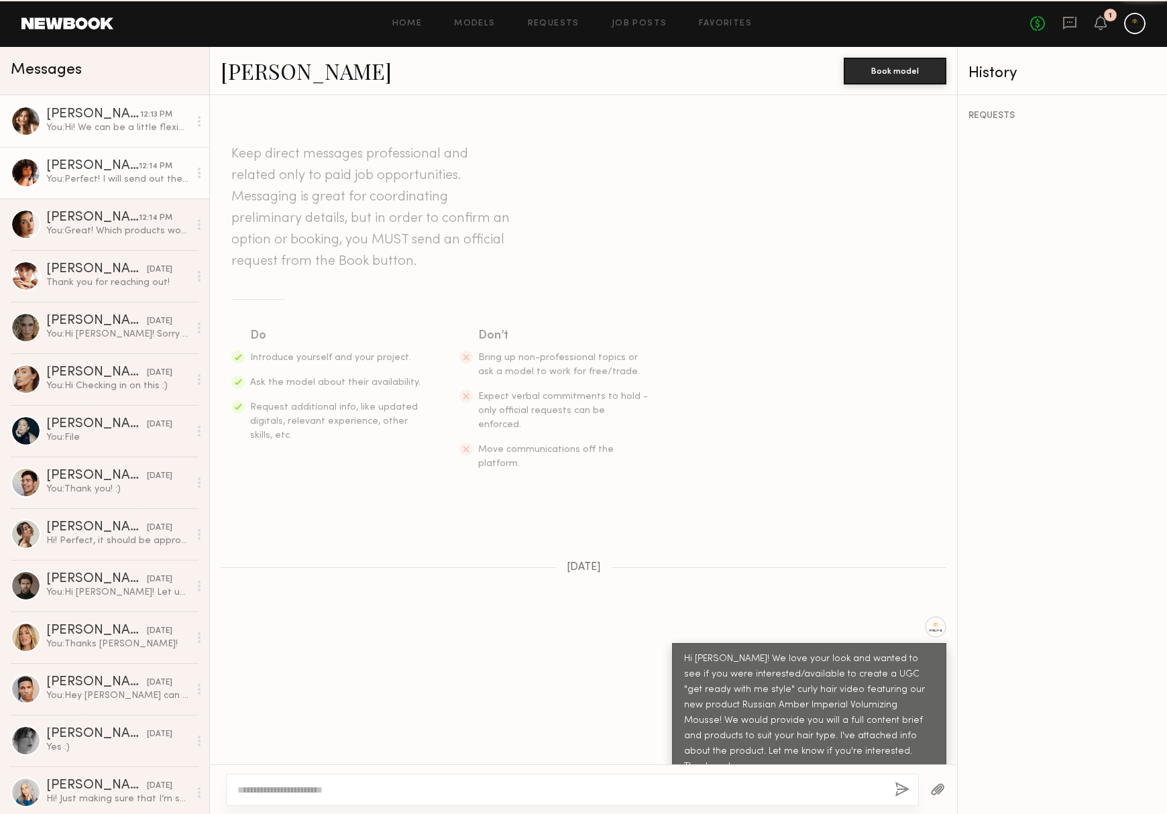
scroll to position [685, 0]
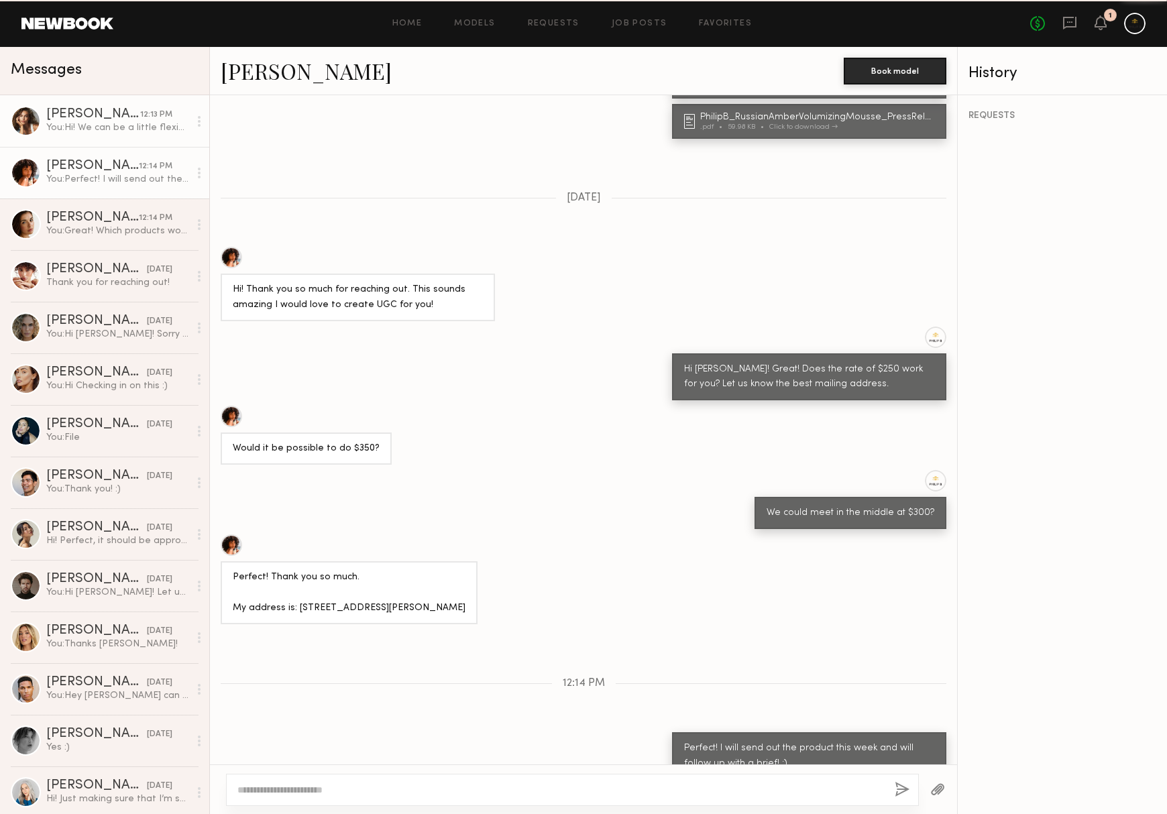
click at [95, 125] on div "You: Hi! We can be a little flexible on the due date, but ideally this month!" at bounding box center [117, 127] width 143 height 13
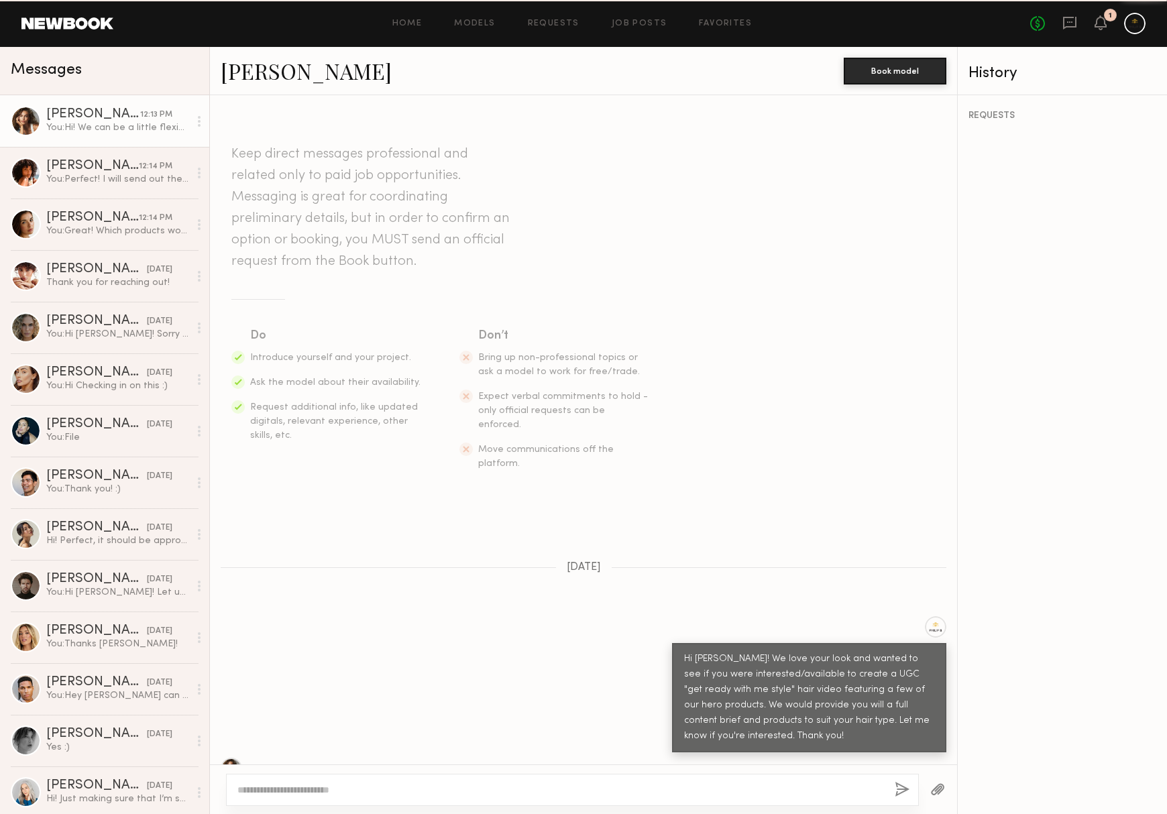
scroll to position [209, 0]
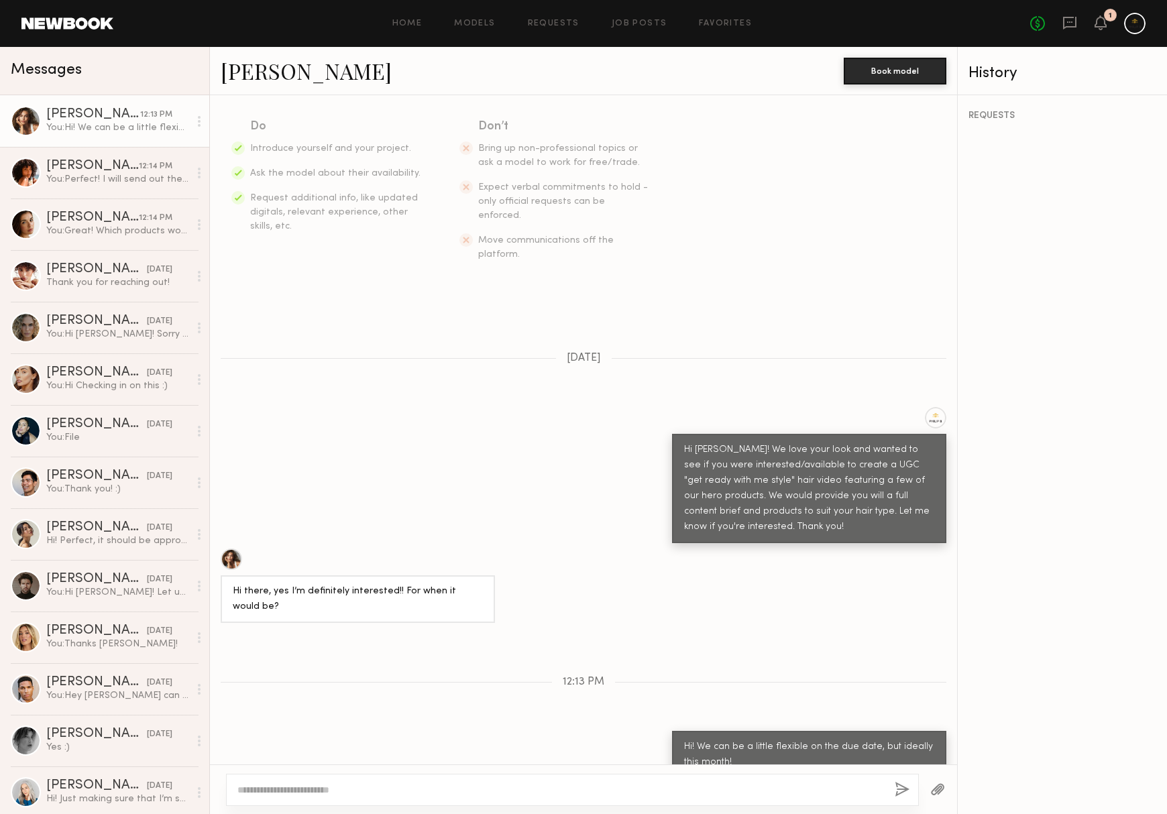
click at [1138, 11] on header "Home Models Requests Job Posts Favorites Sign Out No fees up to $5,000 1" at bounding box center [583, 23] width 1167 height 47
click at [1131, 22] on div at bounding box center [1134, 23] width 21 height 21
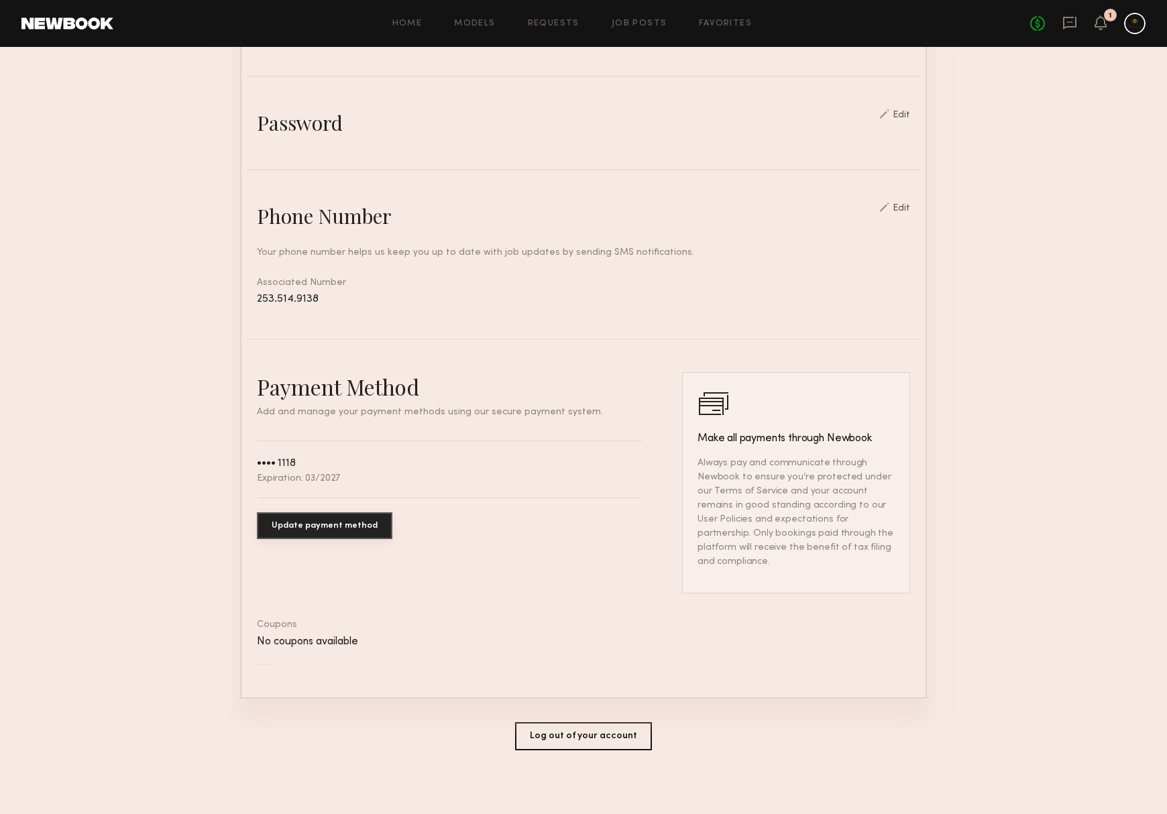
scroll to position [436, 0]
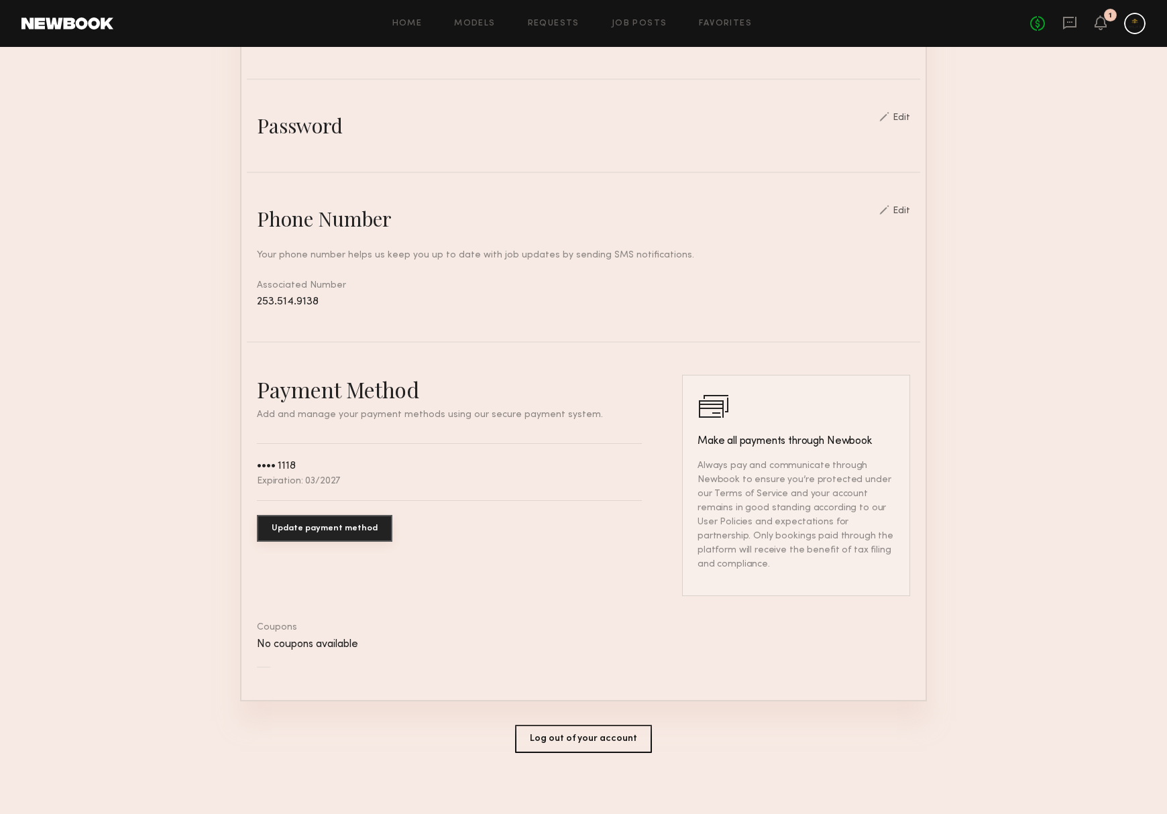
click at [542, 736] on button "Log out of your account" at bounding box center [583, 739] width 137 height 28
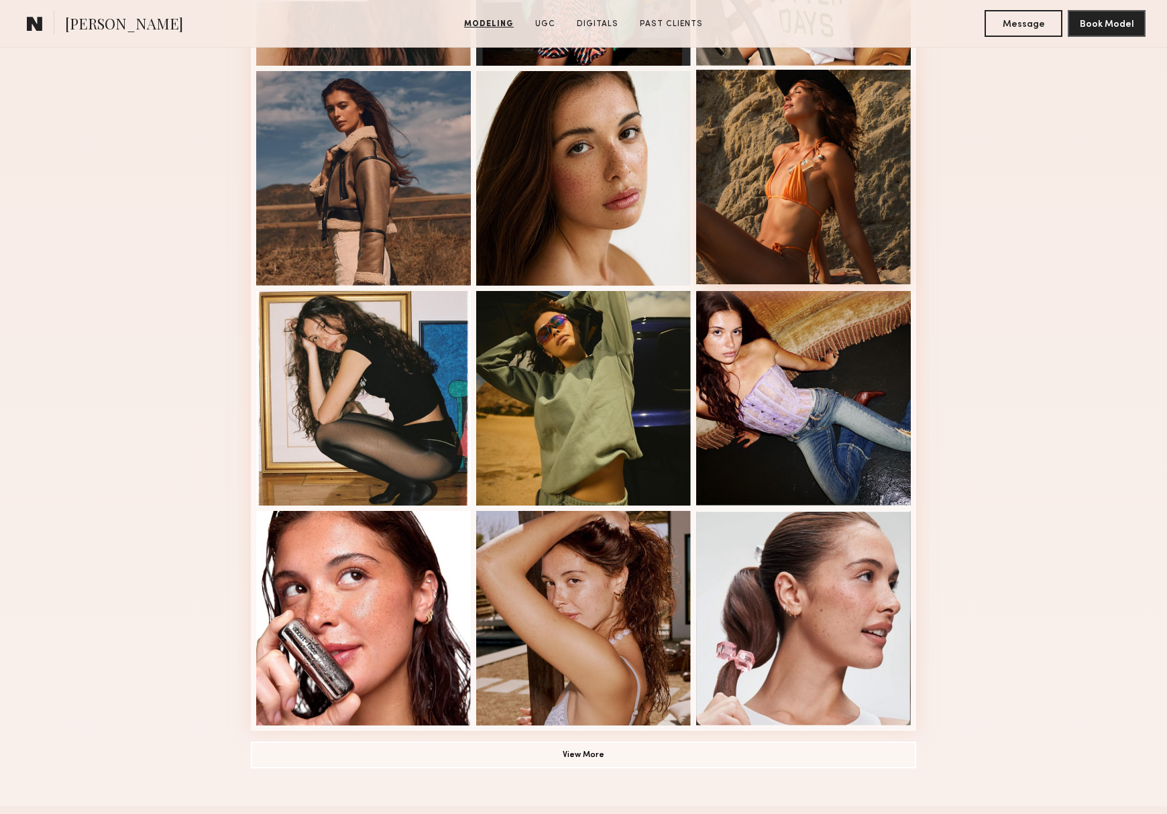
scroll to position [637, 0]
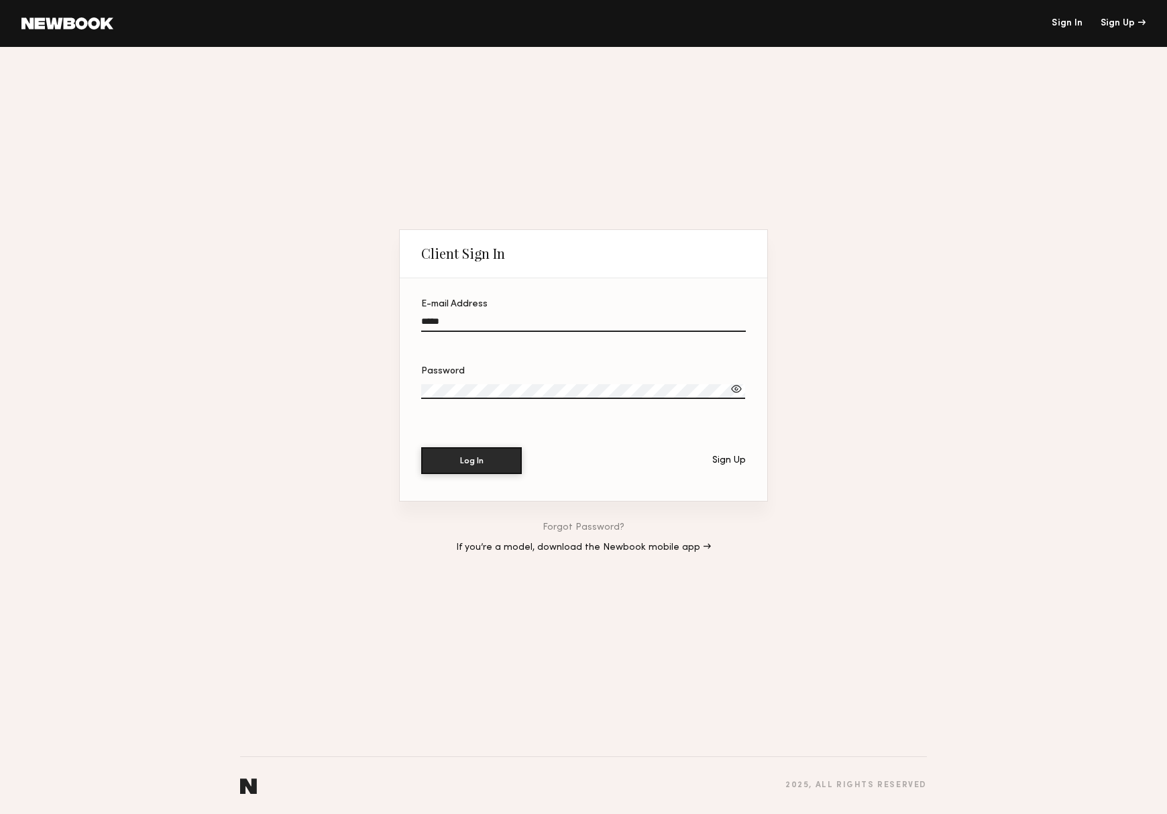
type input "**********"
click at [472, 462] on button "Log In" at bounding box center [471, 460] width 101 height 27
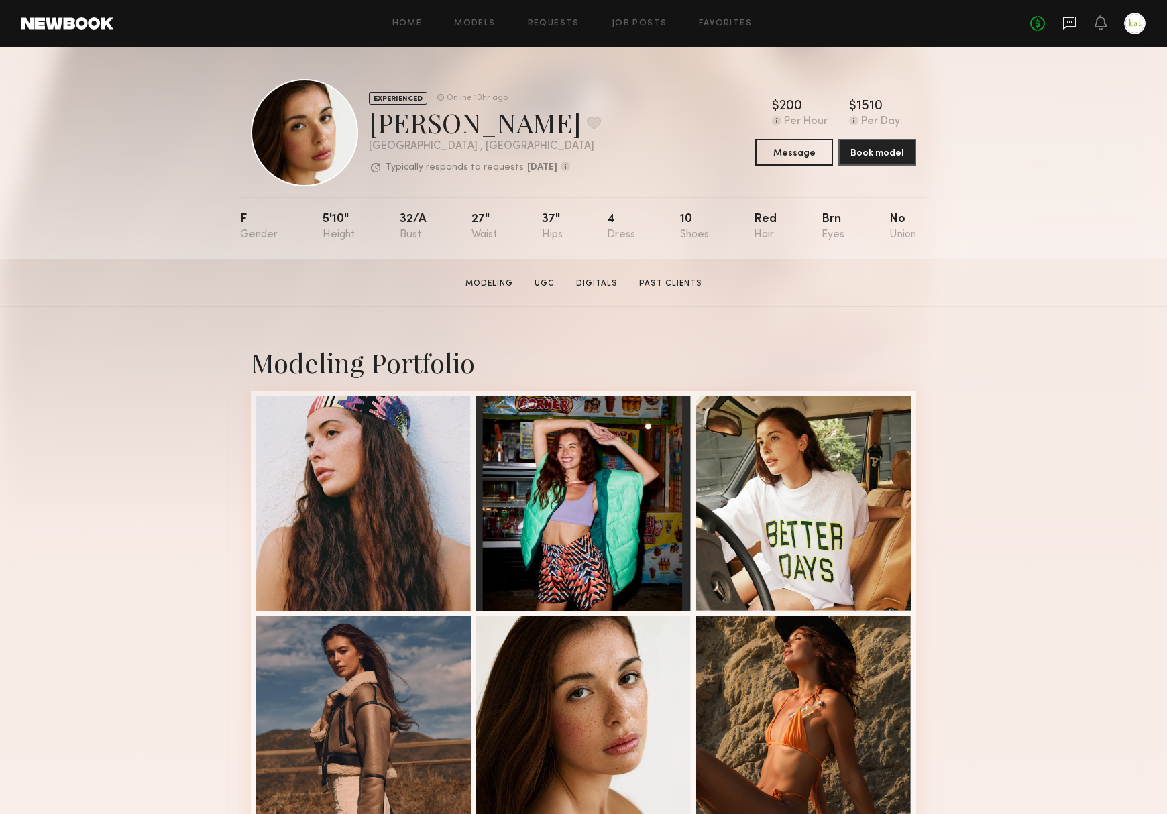
click at [1064, 21] on icon at bounding box center [1070, 22] width 15 height 15
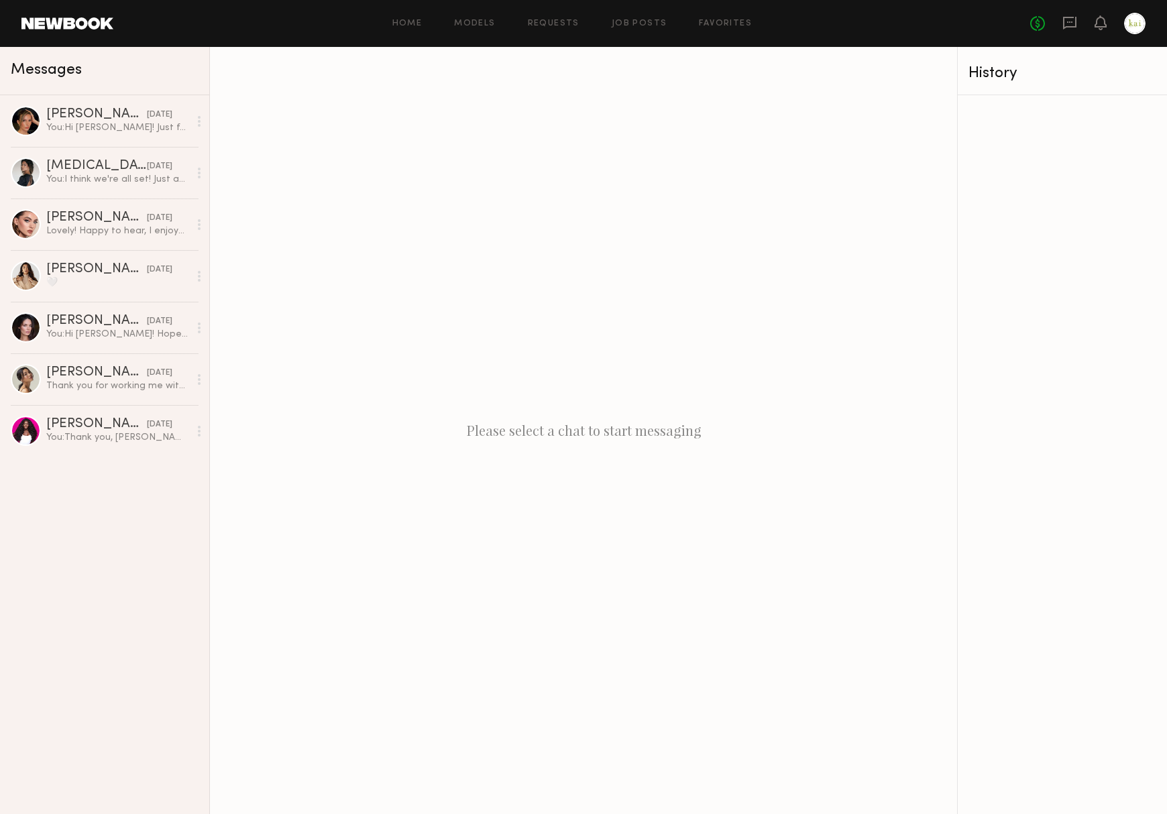
click at [1144, 30] on link at bounding box center [1134, 23] width 21 height 21
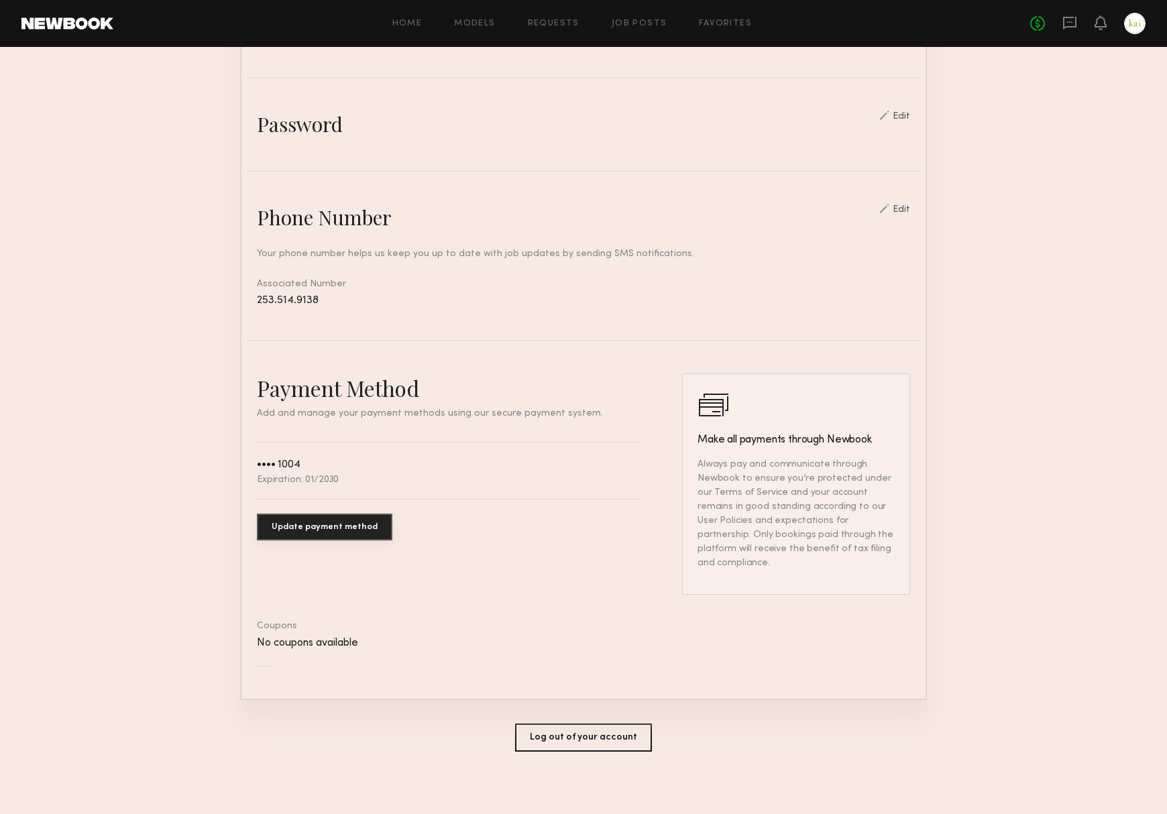
scroll to position [436, 0]
click at [551, 731] on button "Log out of your account" at bounding box center [583, 739] width 137 height 28
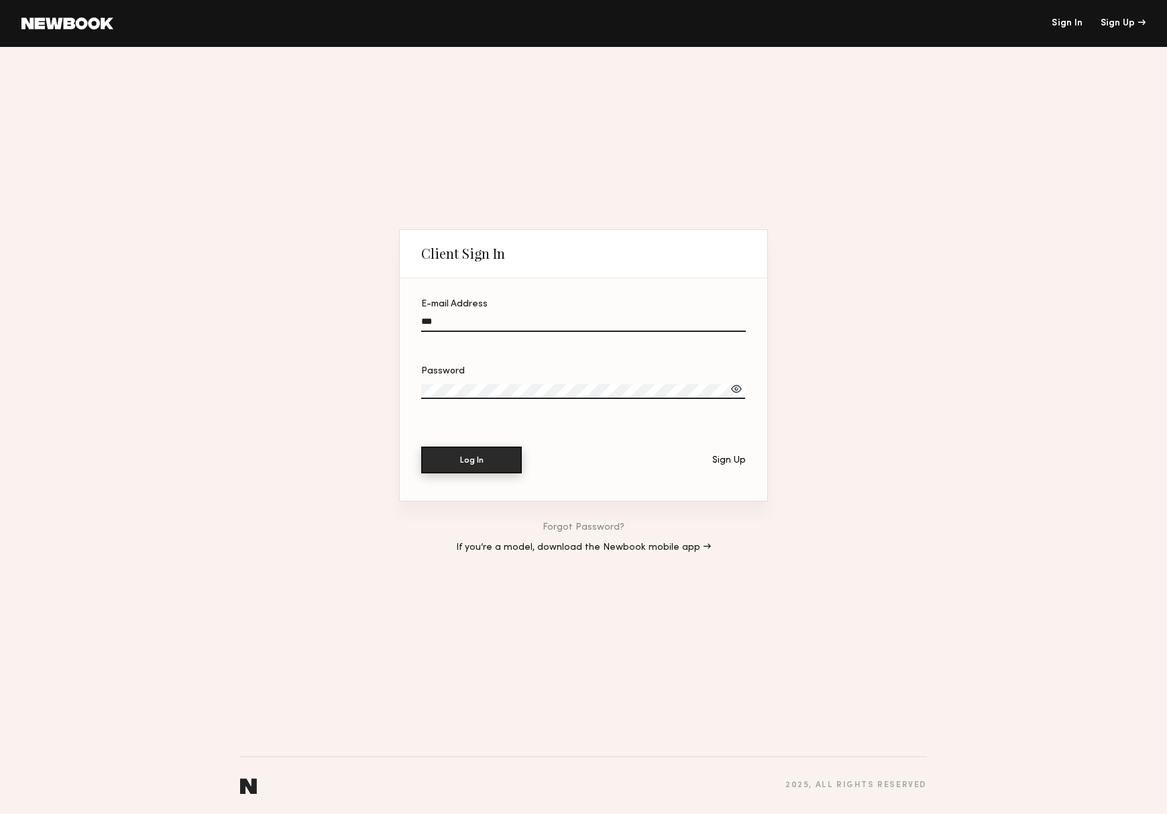
type input "**********"
click at [472, 461] on button "Log In" at bounding box center [471, 460] width 101 height 27
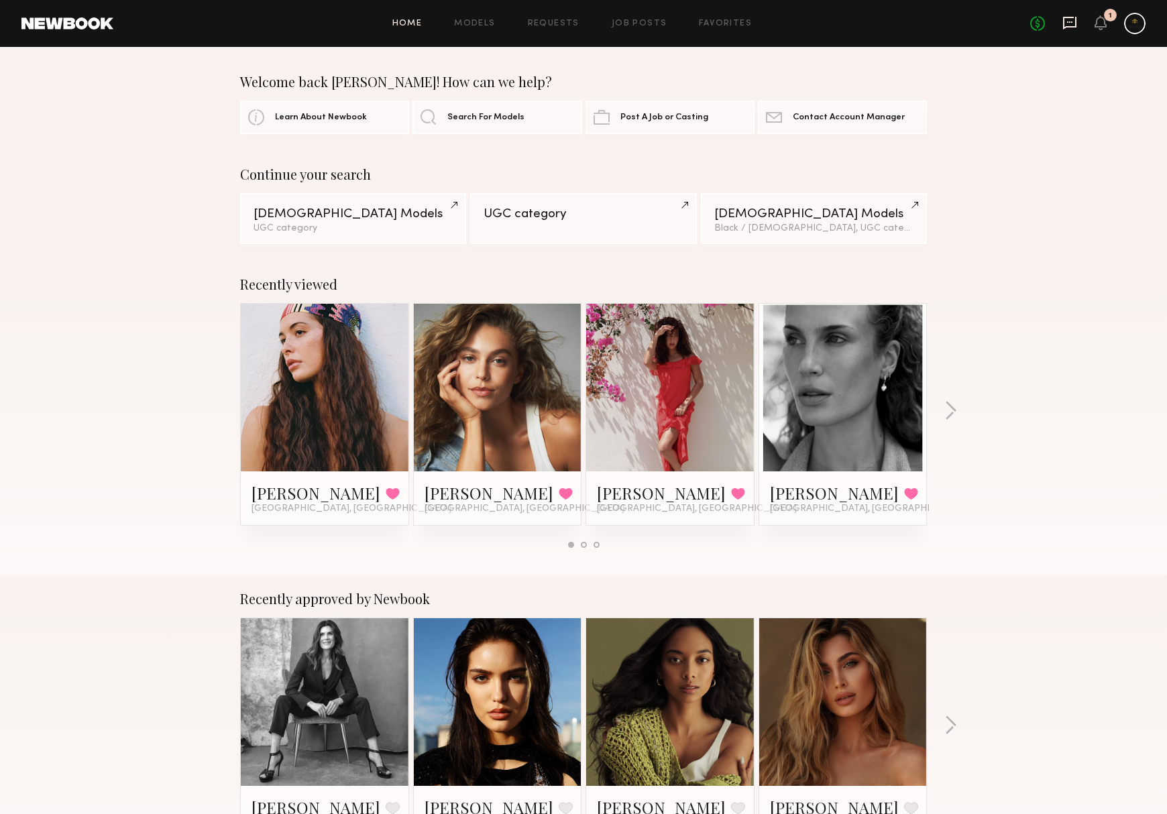
click at [1063, 21] on icon at bounding box center [1070, 22] width 15 height 15
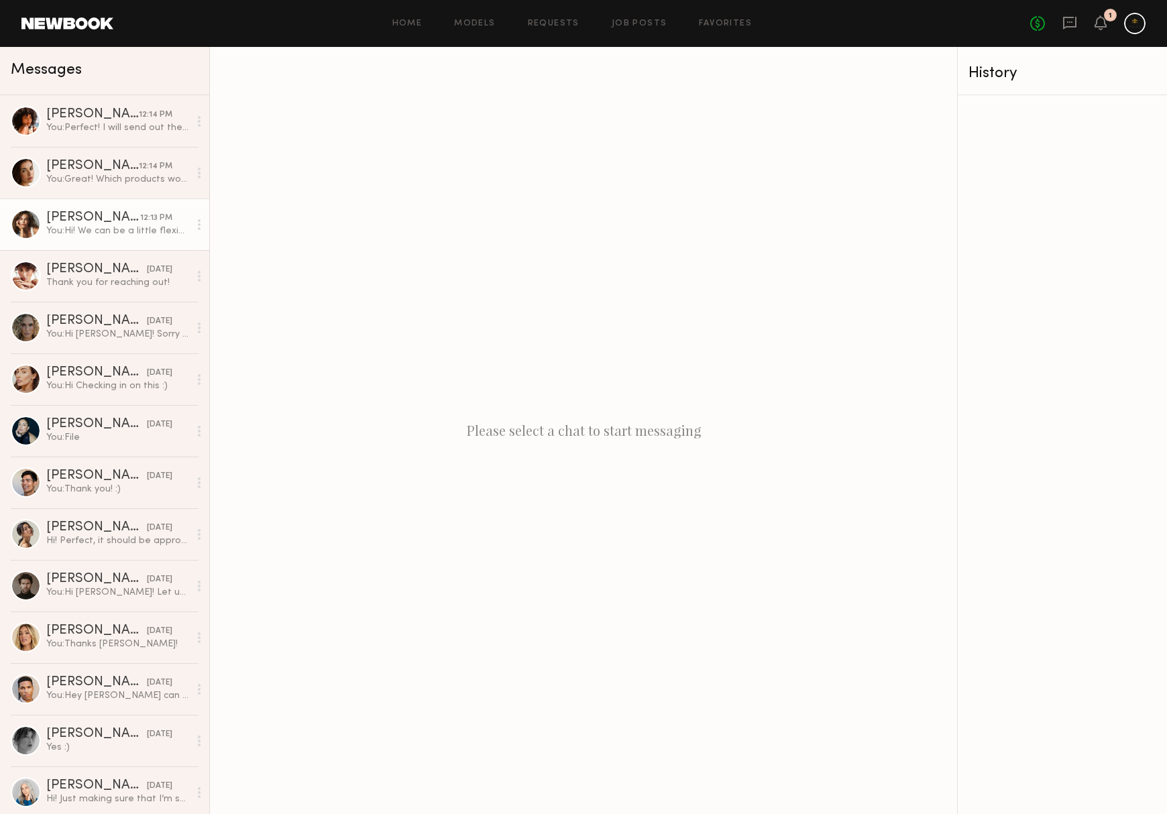
click at [87, 207] on link "[PERSON_NAME] 12:13 PM You: Hi! We can be a little flexible on the due date, bu…" at bounding box center [104, 225] width 209 height 52
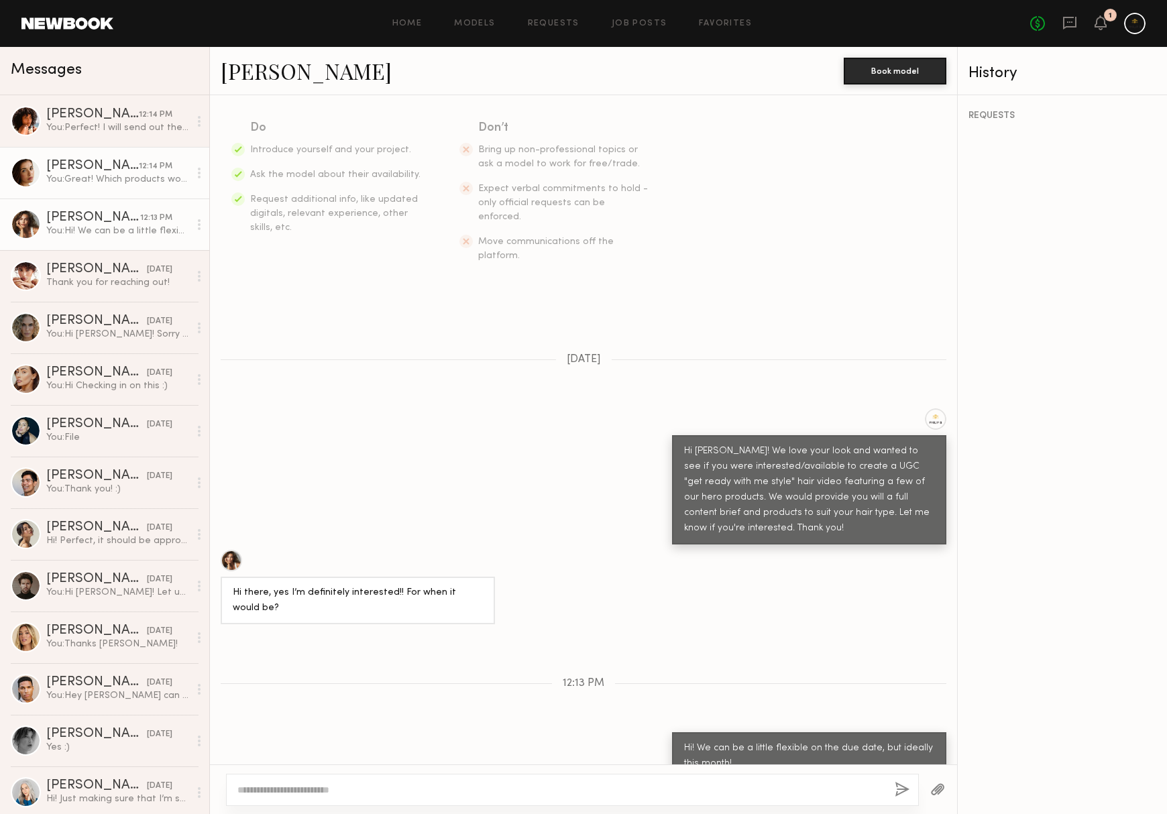
click at [109, 177] on div "You: Great! Which products would you like for your $150 trade credit? :)" at bounding box center [117, 179] width 143 height 13
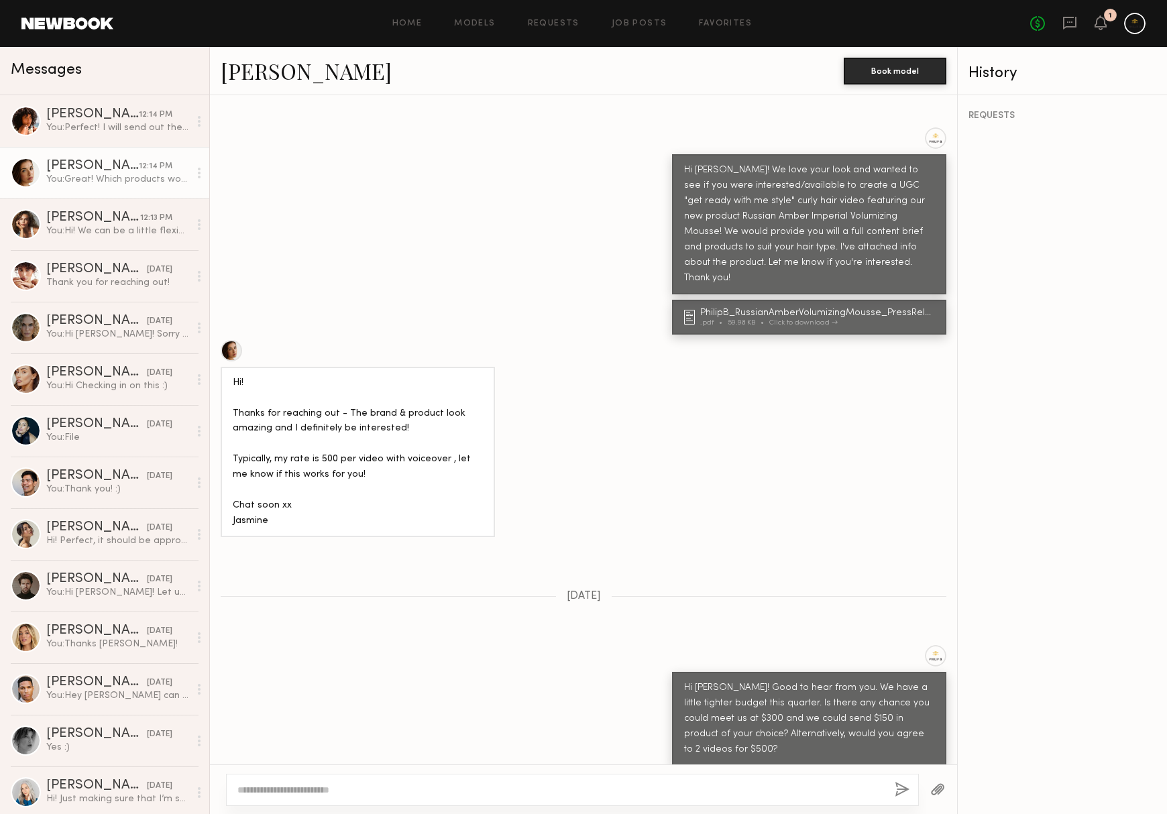
scroll to position [463, 0]
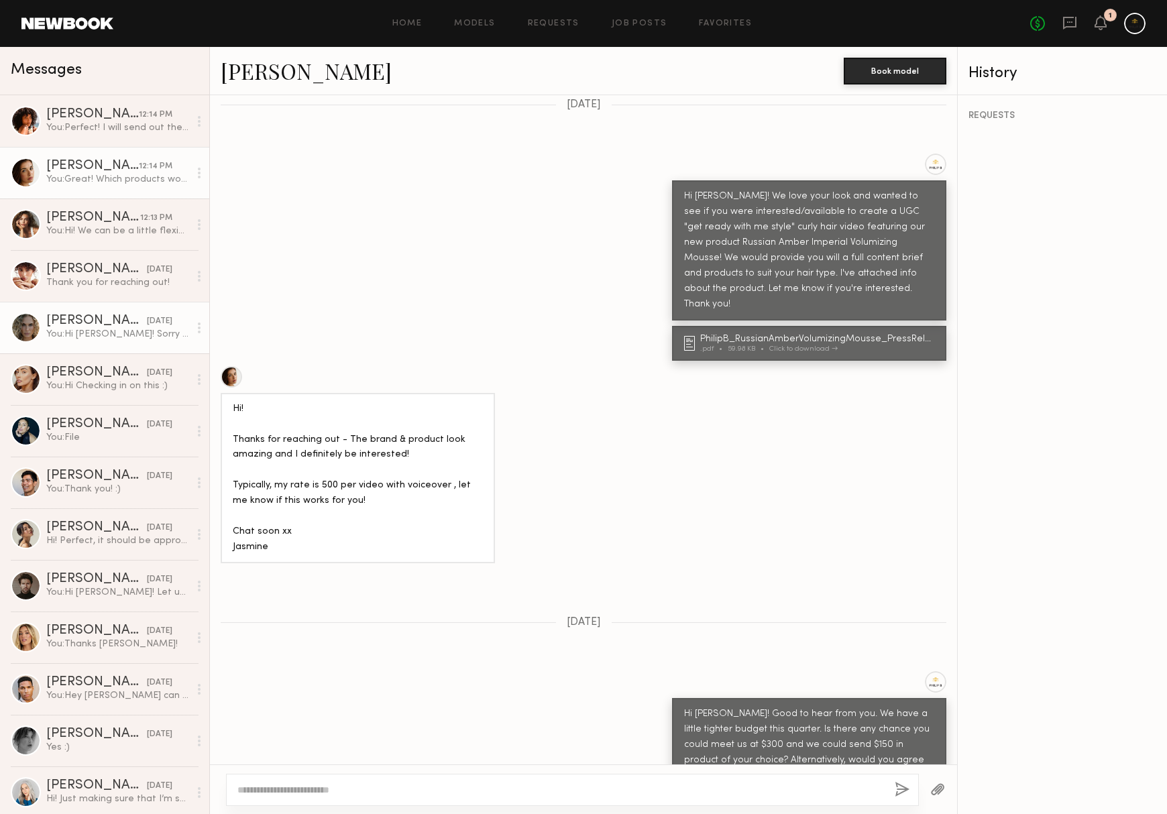
click at [103, 326] on div "[PERSON_NAME]" at bounding box center [96, 321] width 101 height 13
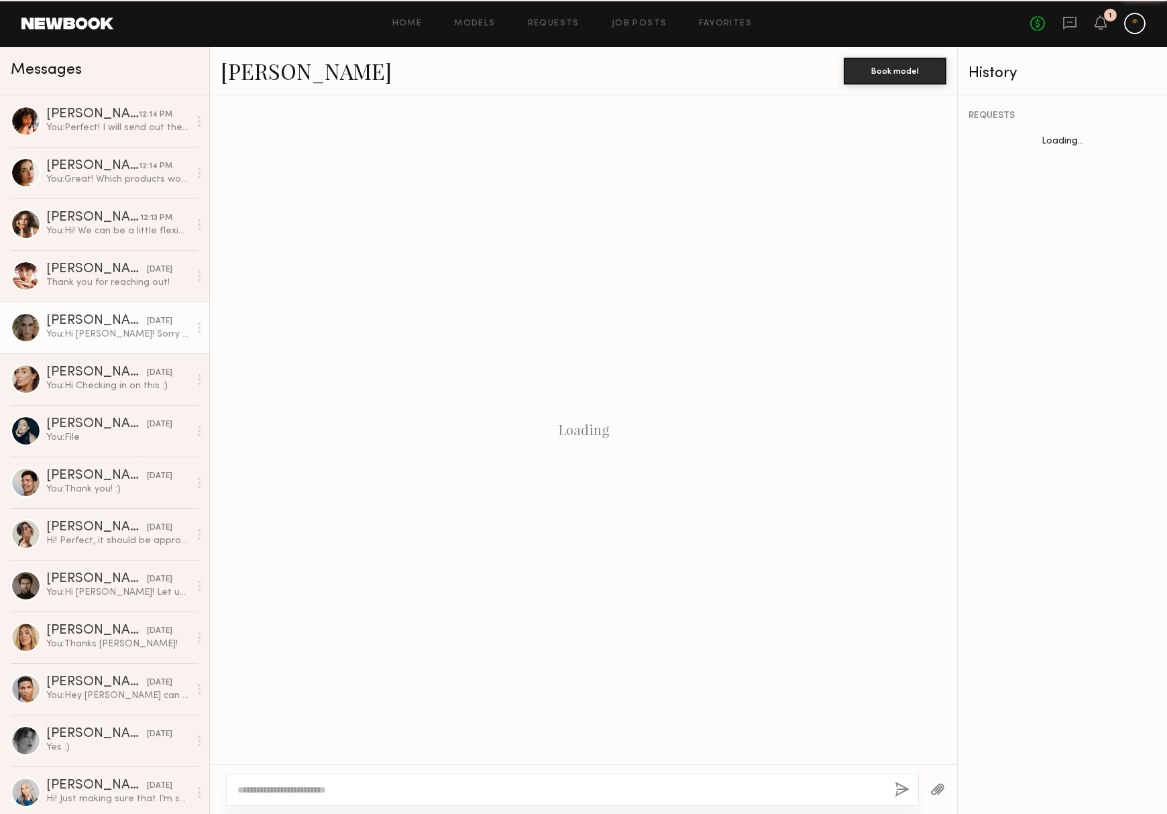
scroll to position [1110, 0]
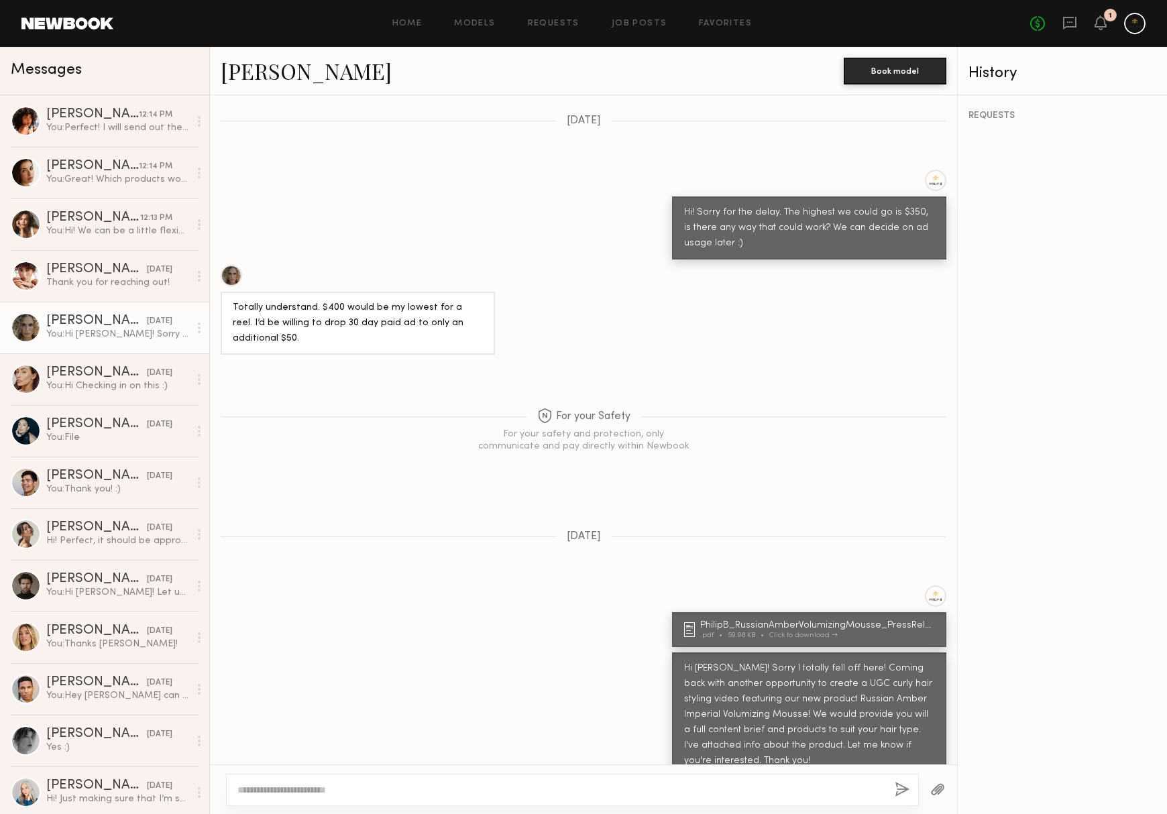
click at [86, 341] on link "[PERSON_NAME] [DATE] You: Hi [PERSON_NAME]! Sorry I totally fell off here! Comi…" at bounding box center [104, 328] width 209 height 52
click at [87, 377] on div "[PERSON_NAME]" at bounding box center [96, 372] width 101 height 13
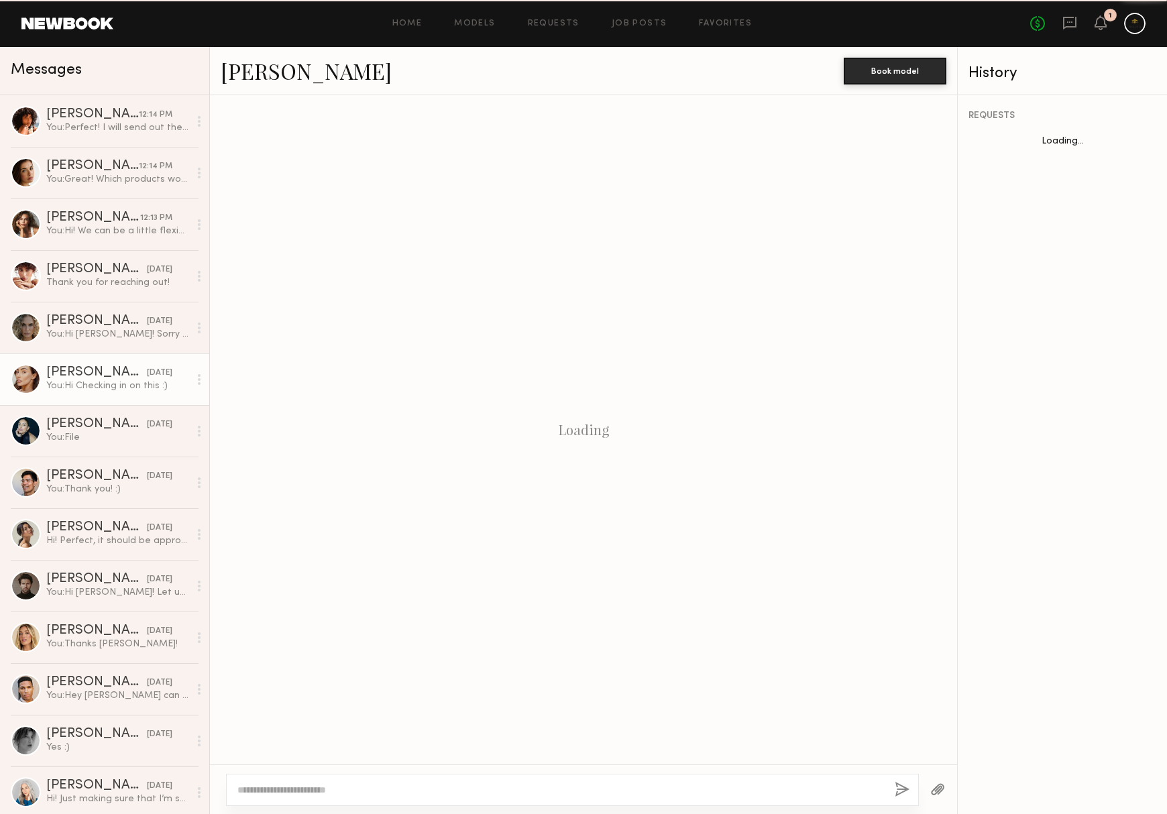
scroll to position [1135, 0]
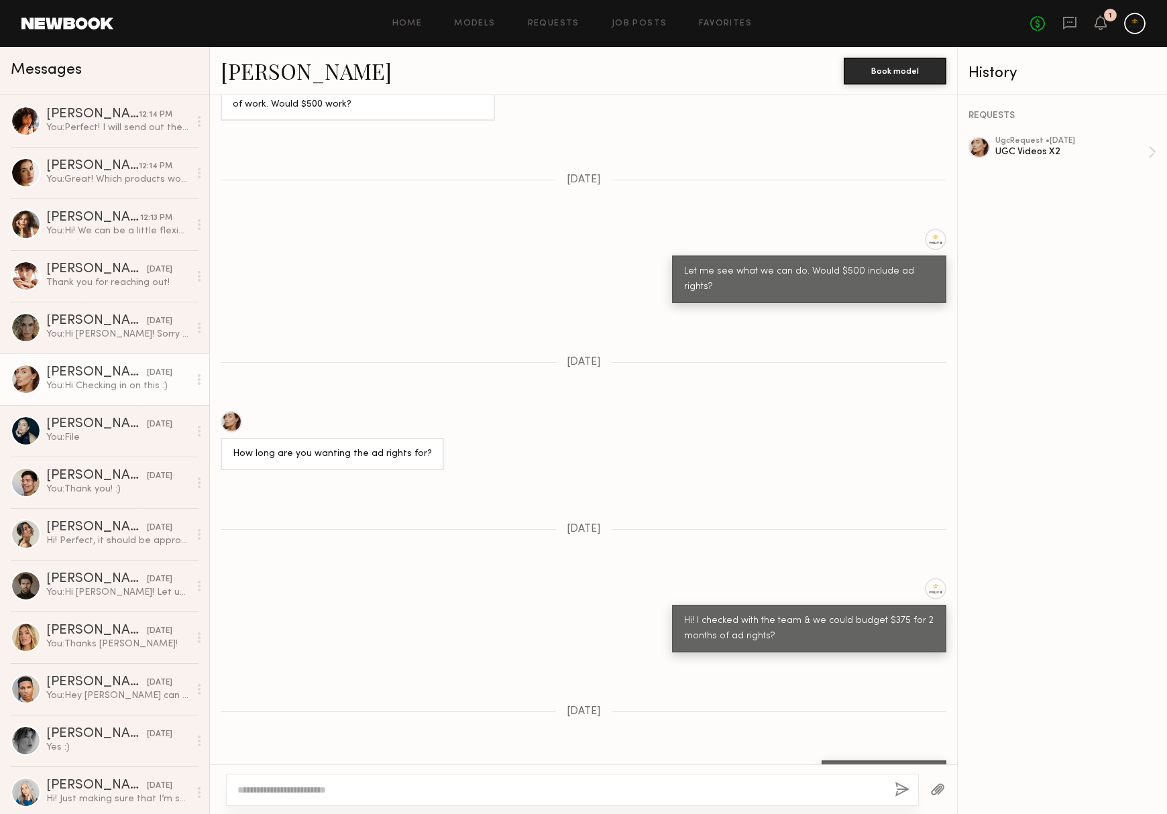
click at [87, 377] on div "[PERSON_NAME]" at bounding box center [96, 372] width 101 height 13
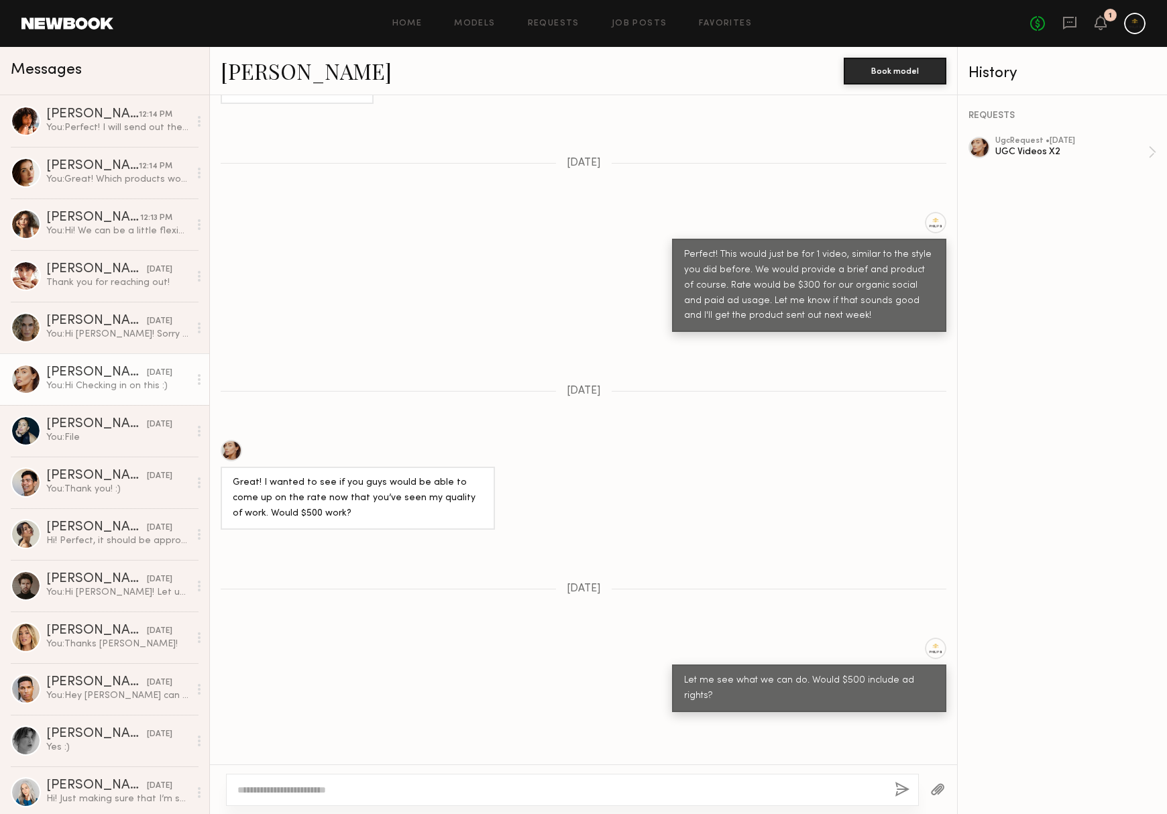
scroll to position [606, 0]
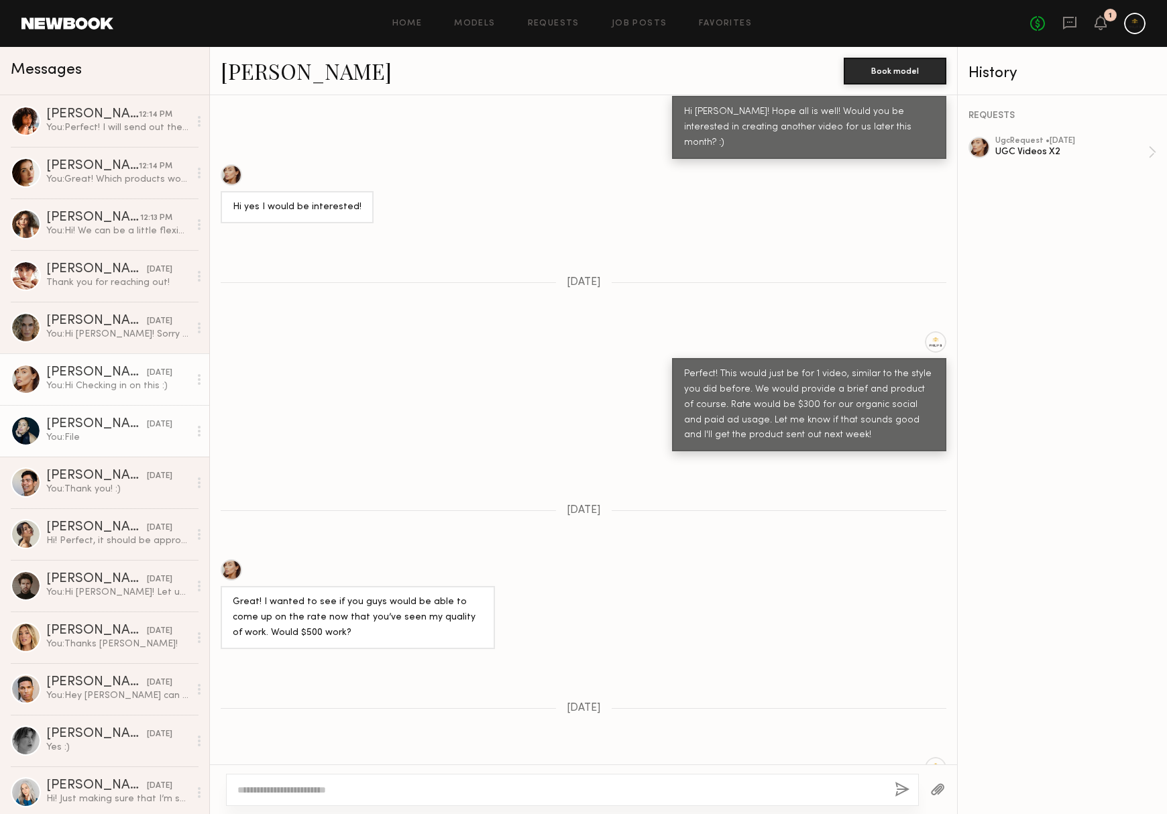
click at [142, 436] on div "You: File" at bounding box center [117, 437] width 143 height 13
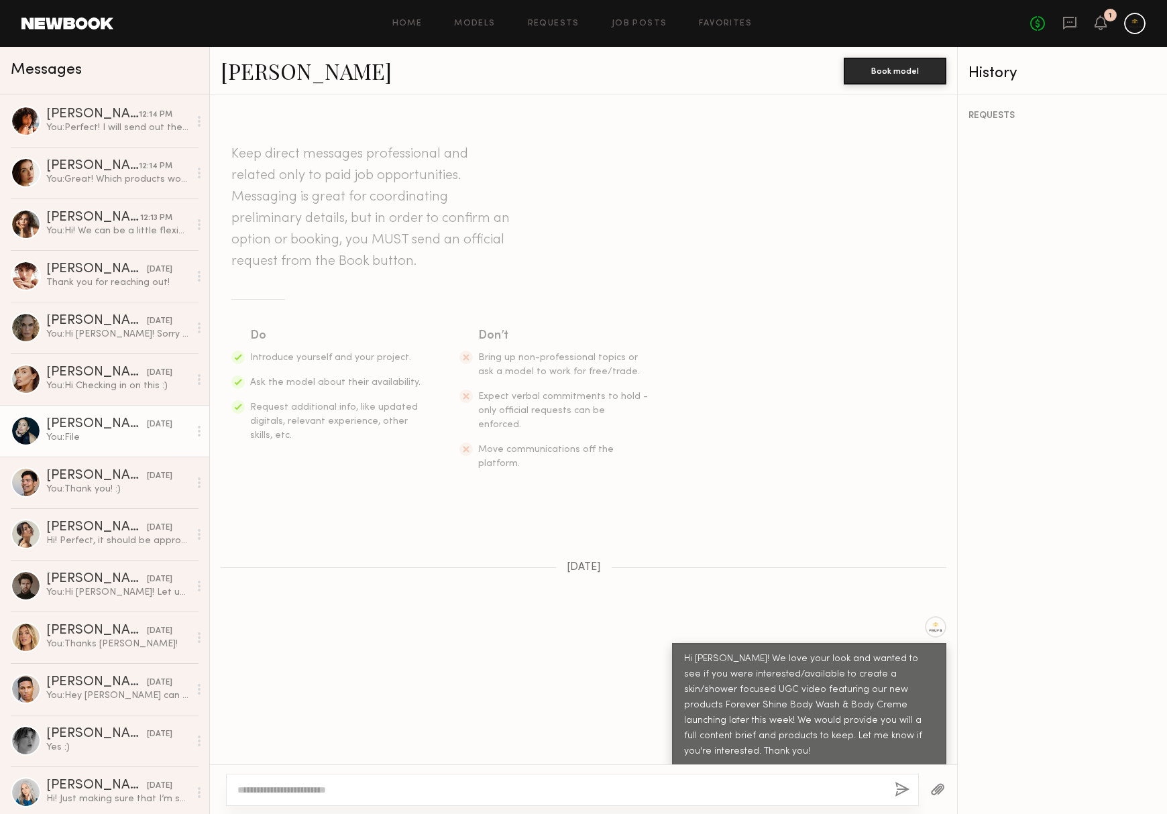
scroll to position [-9, 0]
click at [70, 191] on link "[PERSON_NAME] 12:14 PM You: Great! Which products would you like for your $150 …" at bounding box center [104, 173] width 209 height 52
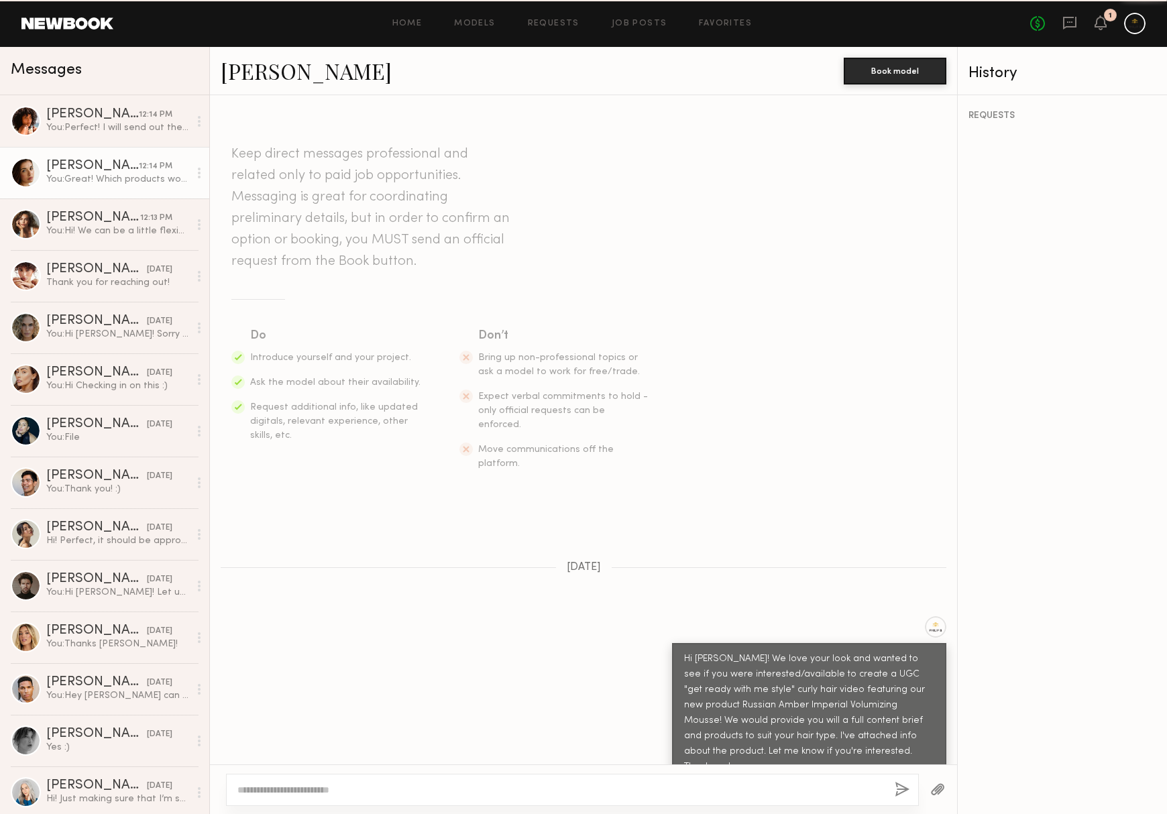
scroll to position [785, 0]
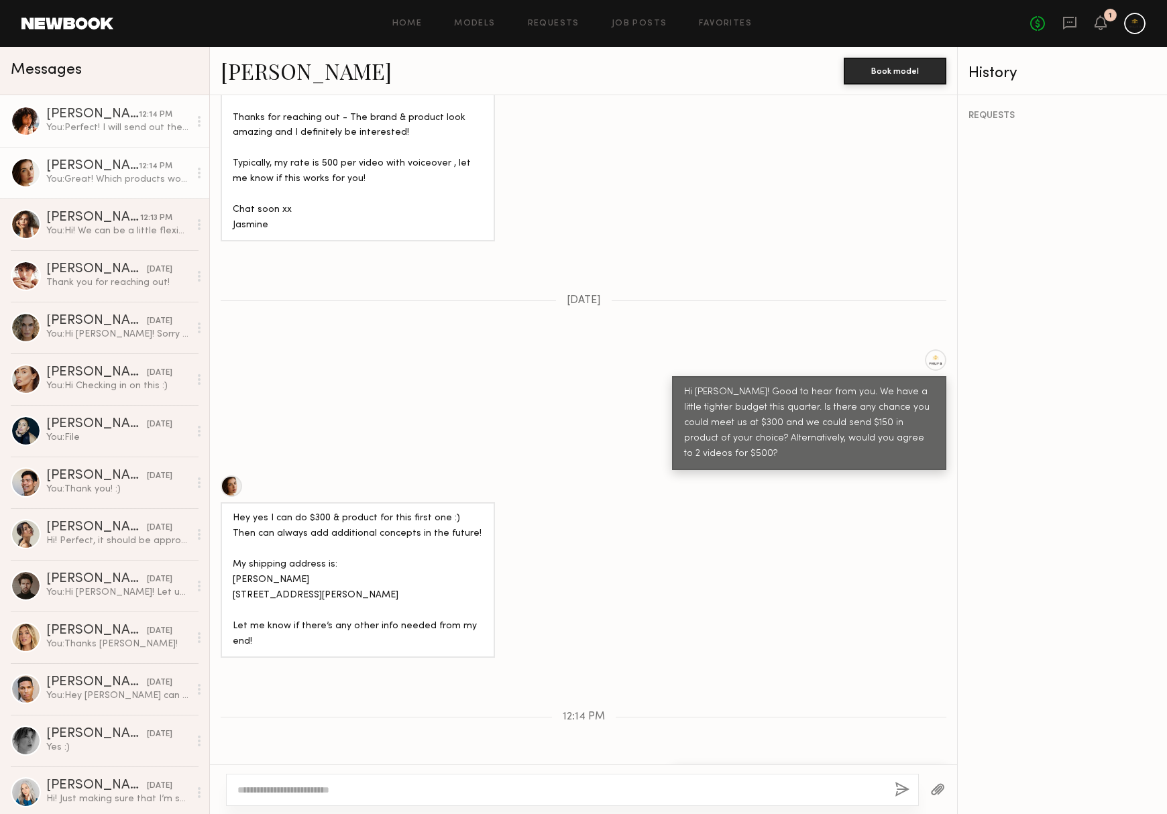
click at [108, 134] on link "[PERSON_NAME] 12:14 PM You: Perfect! I will send out the product this week and …" at bounding box center [104, 121] width 209 height 52
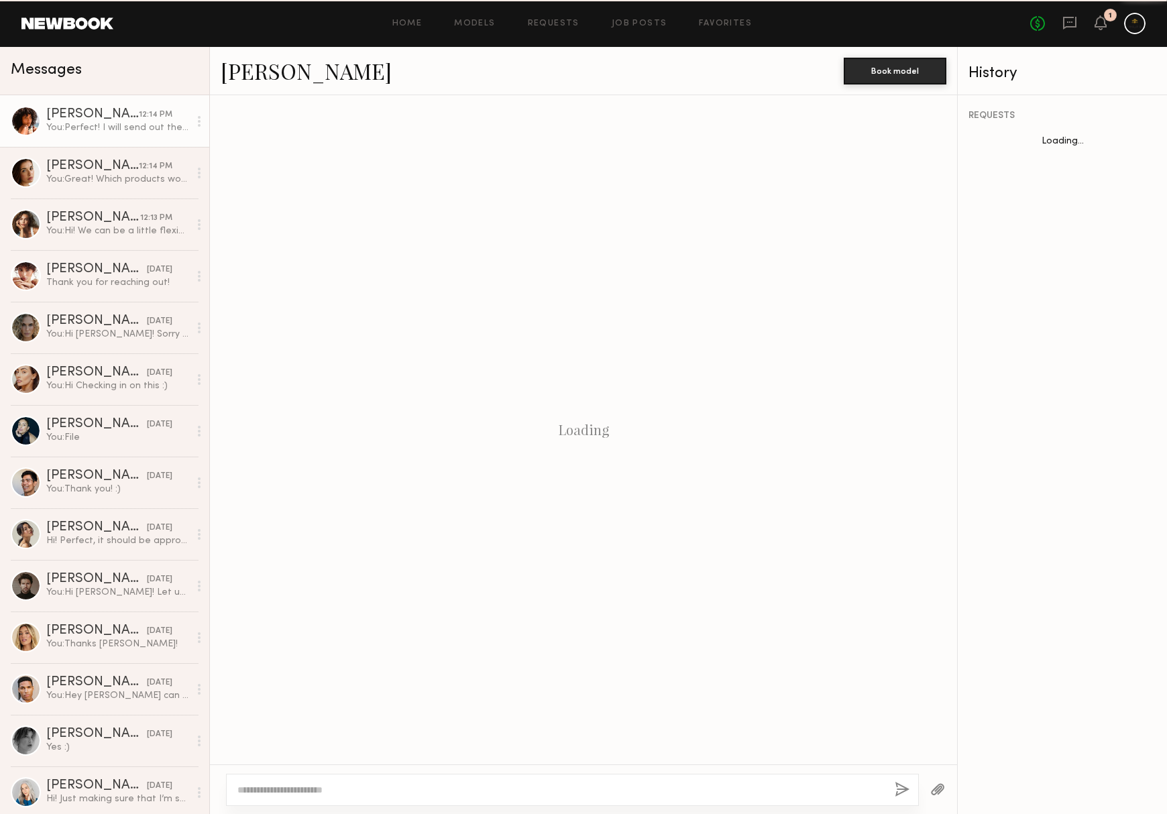
scroll to position [685, 0]
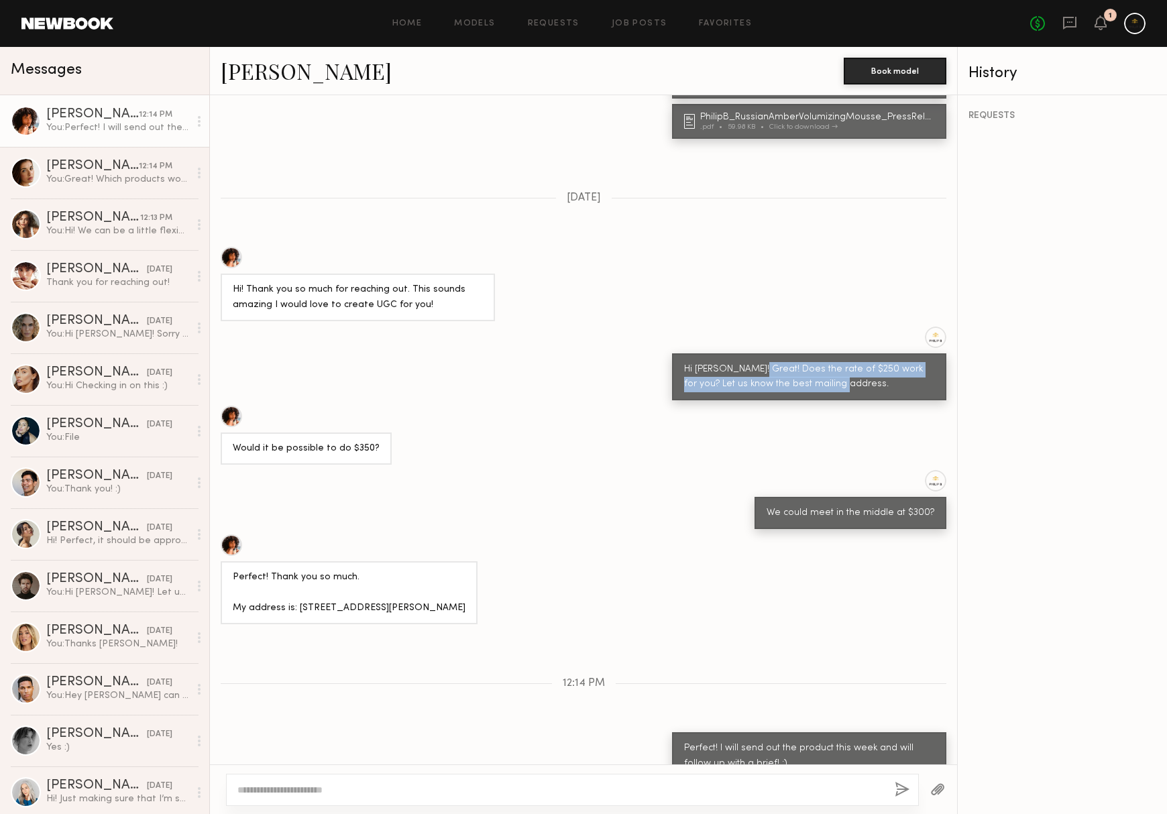
drag, startPoint x: 757, startPoint y: 327, endPoint x: 844, endPoint y: 341, distance: 87.6
click at [844, 362] on div "Hi [PERSON_NAME]! Great! Does the rate of $250 work for you? Let us know the be…" at bounding box center [809, 377] width 250 height 31
copy div "Does the rate of $250 work for you? Let us know the best mailing address."
click at [130, 235] on div "You: Hi! We can be a little flexible on the due date, but ideally this month!" at bounding box center [117, 231] width 143 height 13
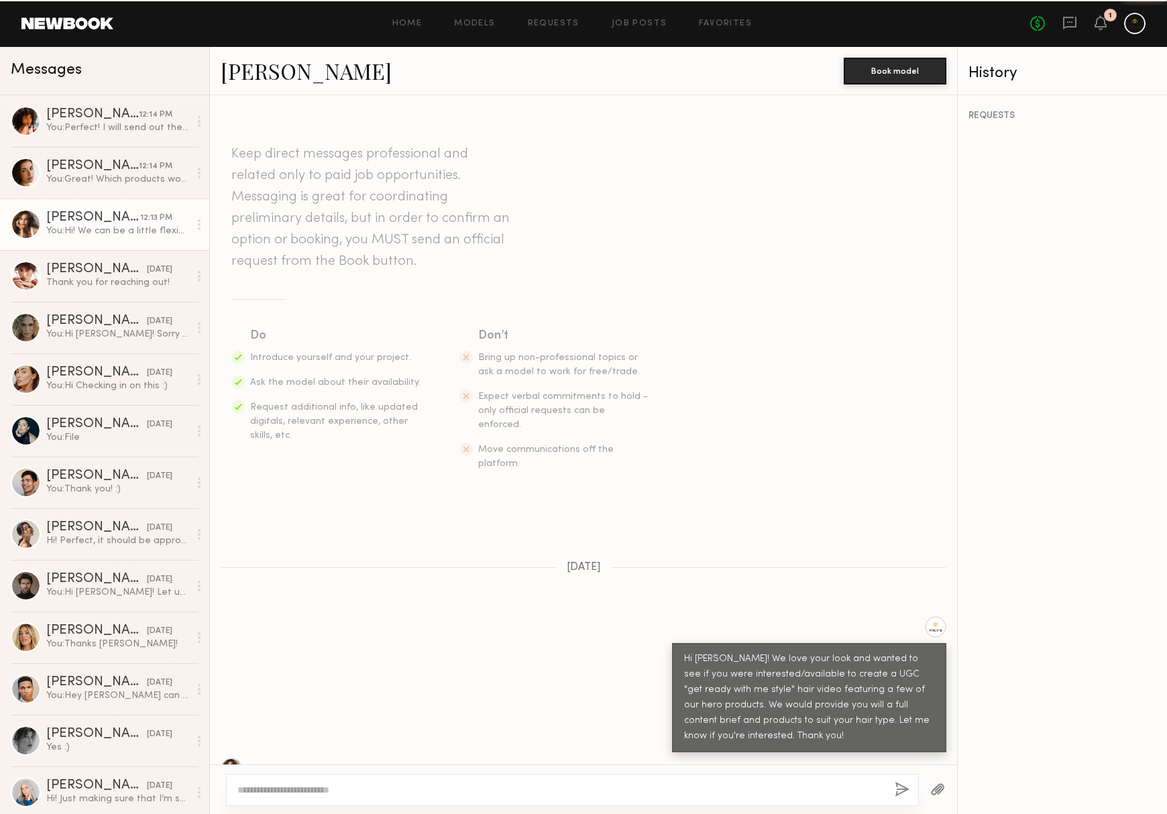
scroll to position [209, 0]
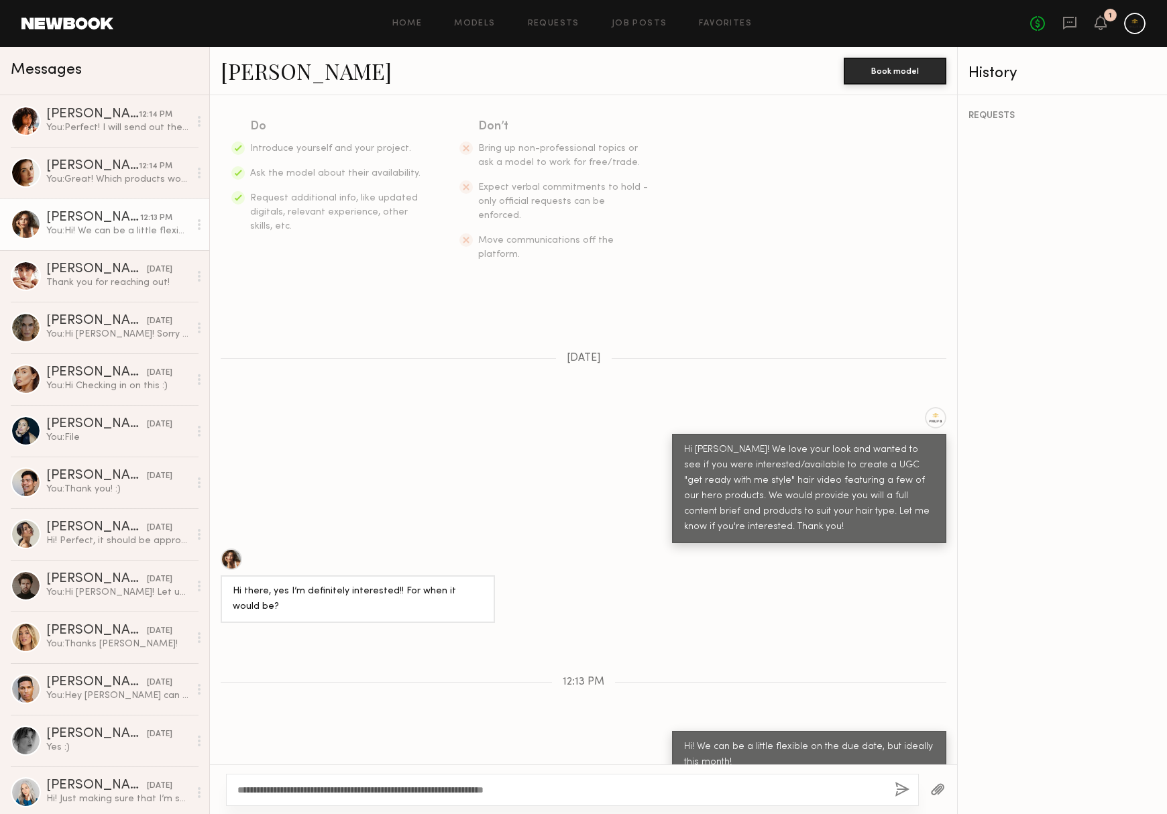
type textarea "**********"
click at [895, 784] on button "button" at bounding box center [902, 790] width 15 height 17
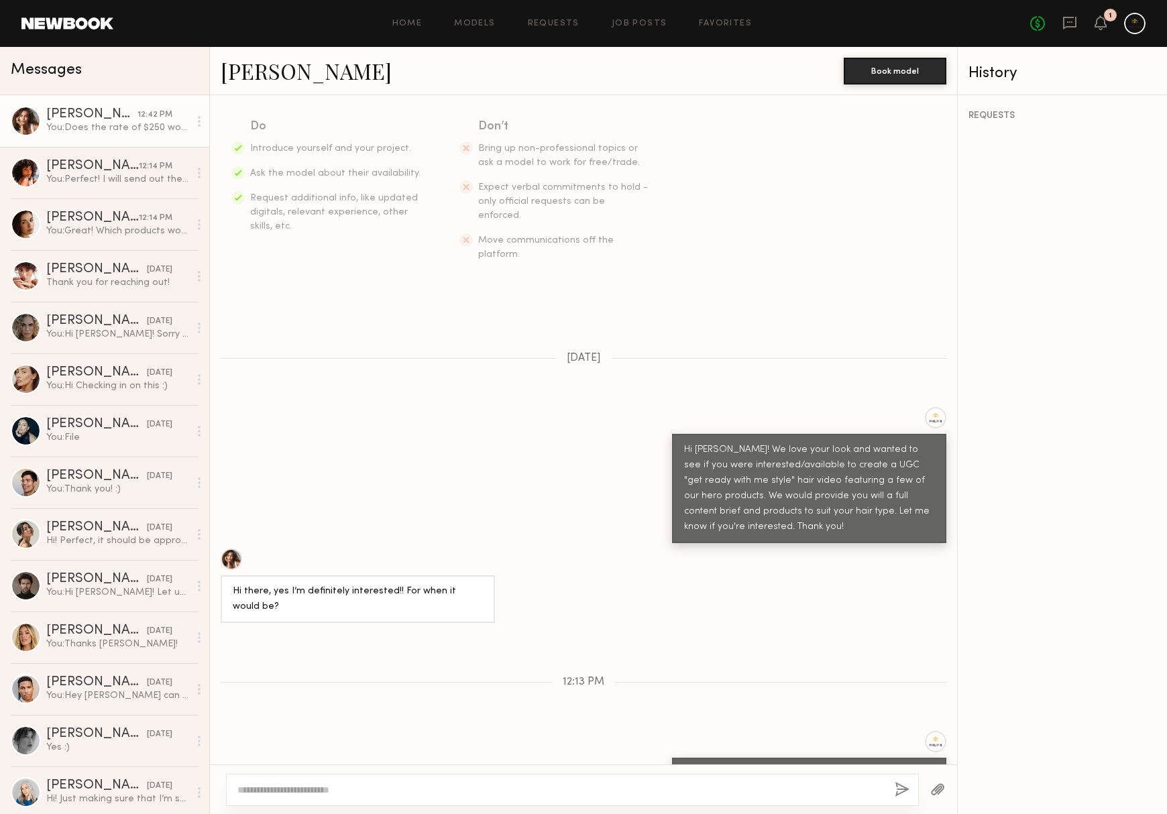
scroll to position [392, 0]
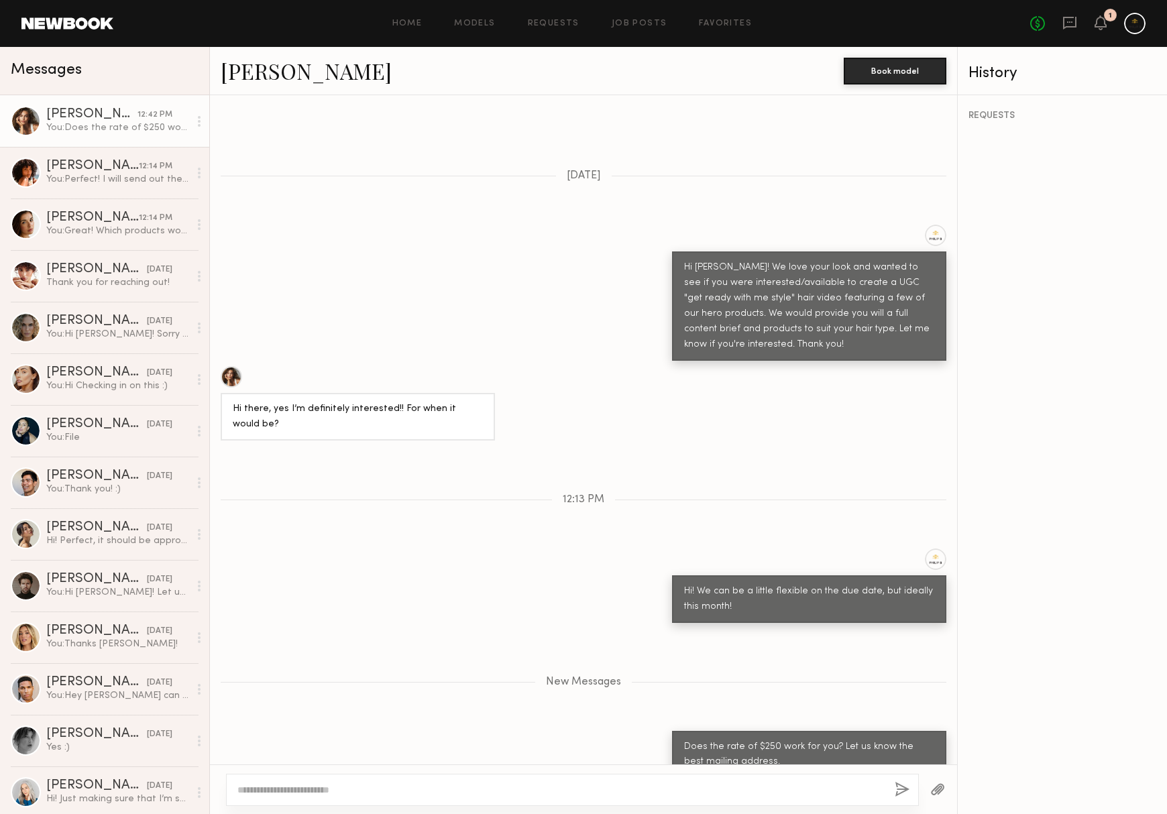
click at [63, 111] on div "[PERSON_NAME]" at bounding box center [91, 114] width 91 height 13
click at [264, 73] on link "[PERSON_NAME]" at bounding box center [306, 70] width 171 height 29
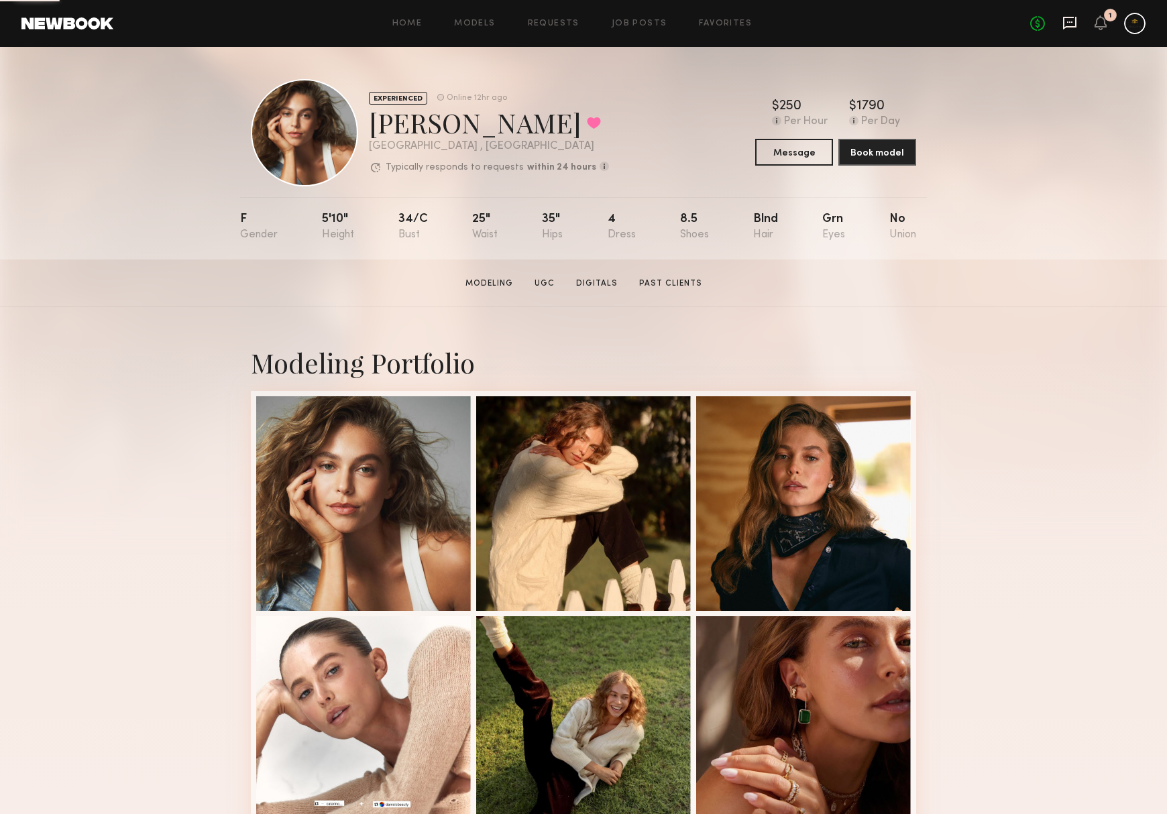
click at [1071, 28] on icon at bounding box center [1070, 22] width 15 height 15
